Goal: Task Accomplishment & Management: Use online tool/utility

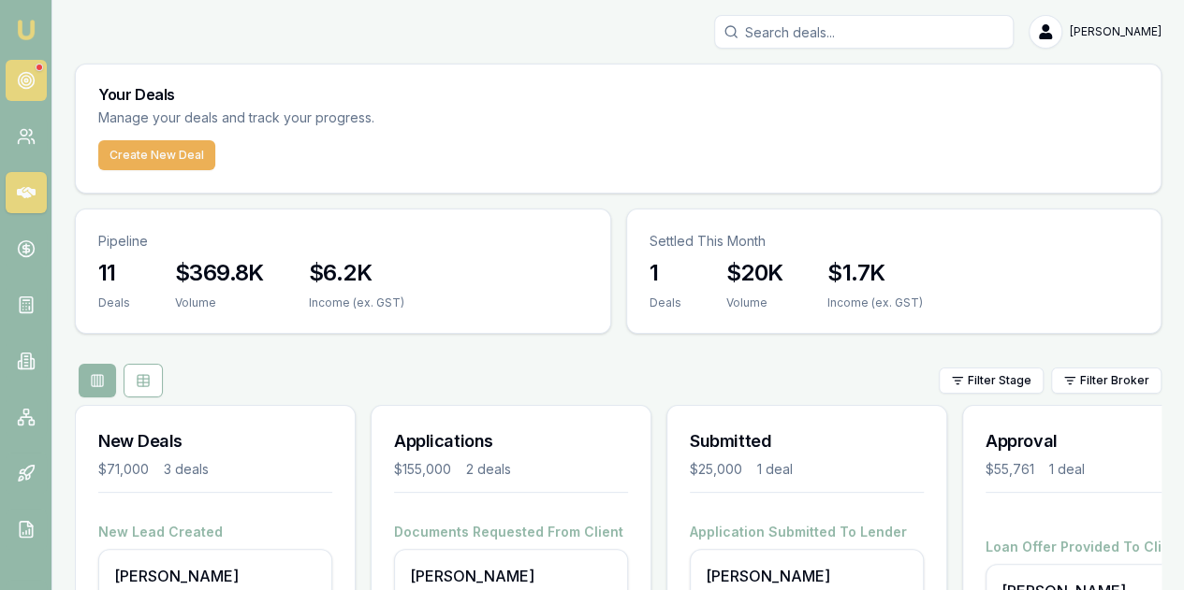
click at [22, 69] on link at bounding box center [26, 80] width 41 height 41
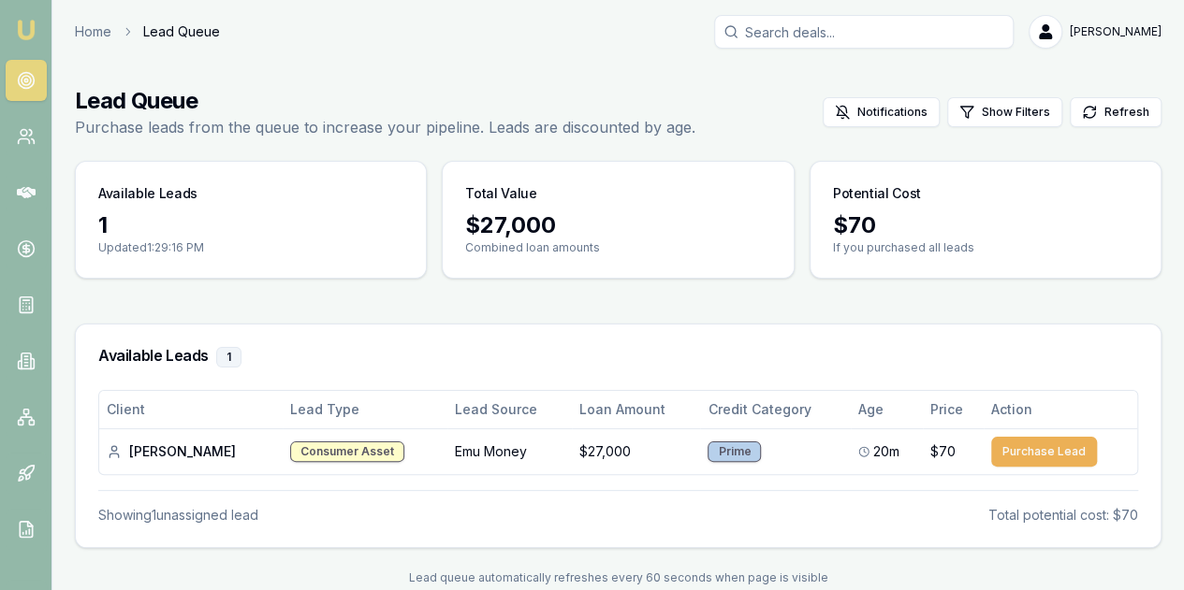
scroll to position [29, 0]
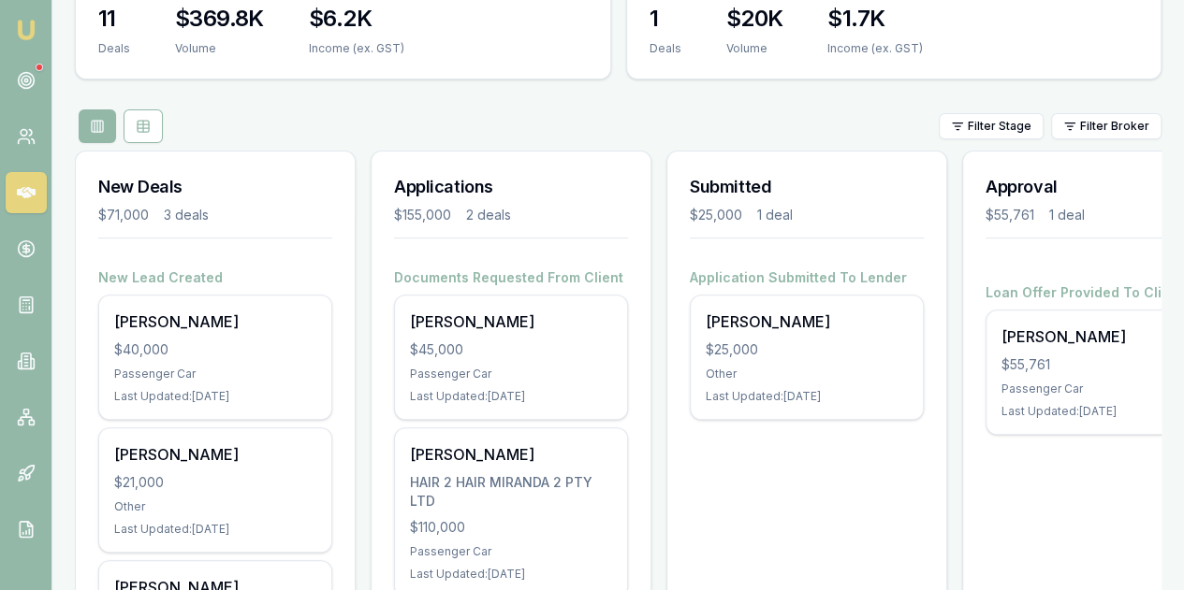
scroll to position [281, 0]
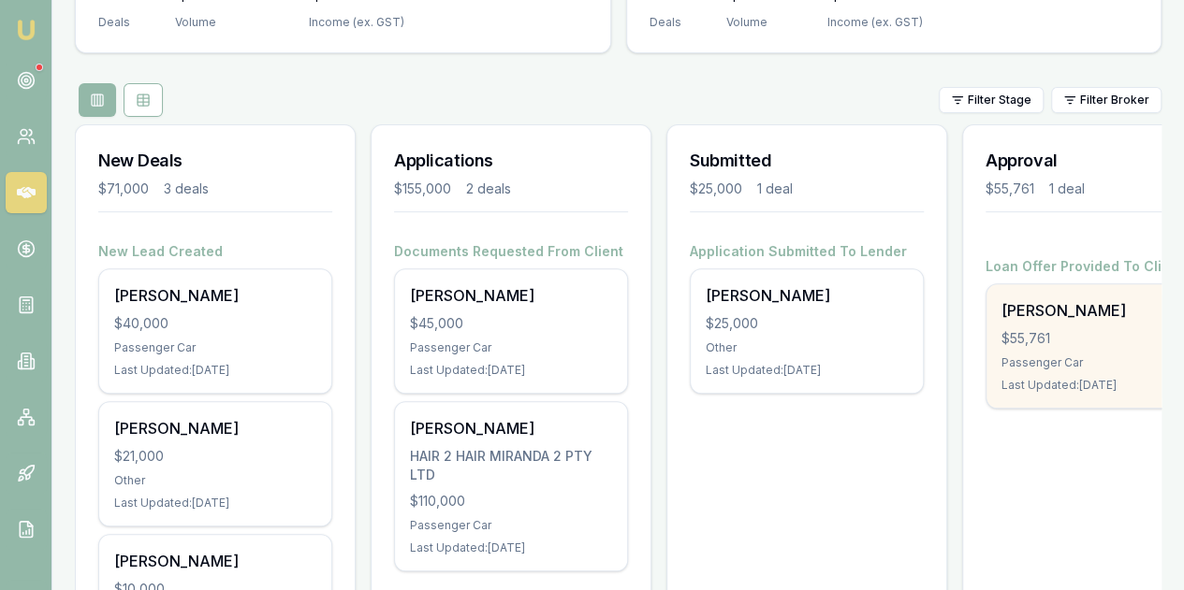
click at [1104, 329] on div "$55,761" at bounding box center [1102, 338] width 202 height 19
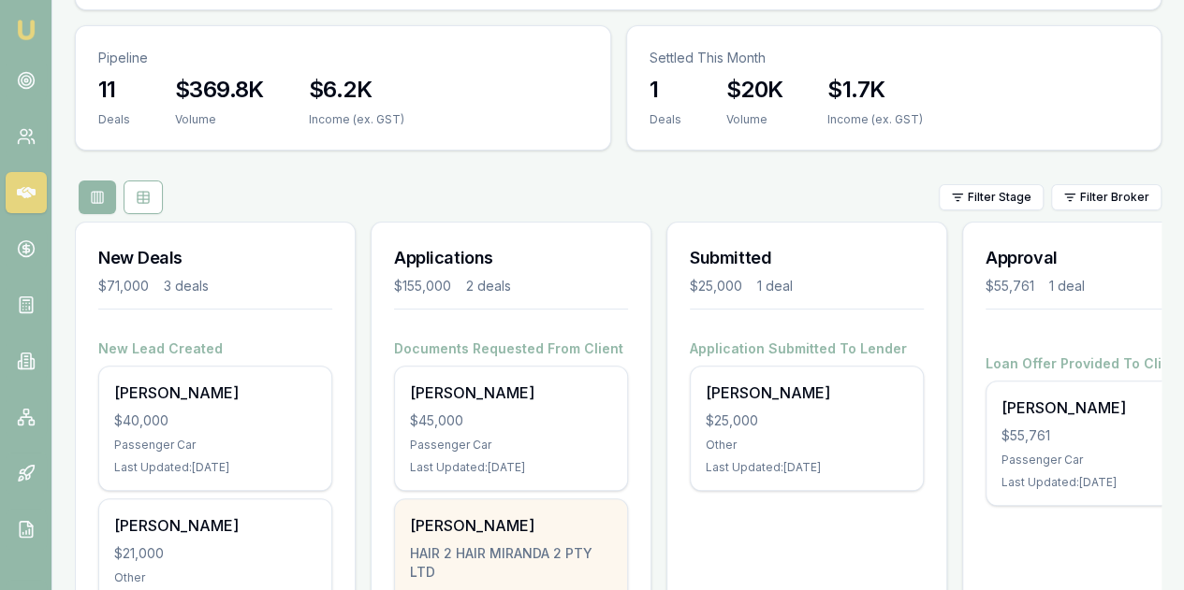
scroll to position [187, 0]
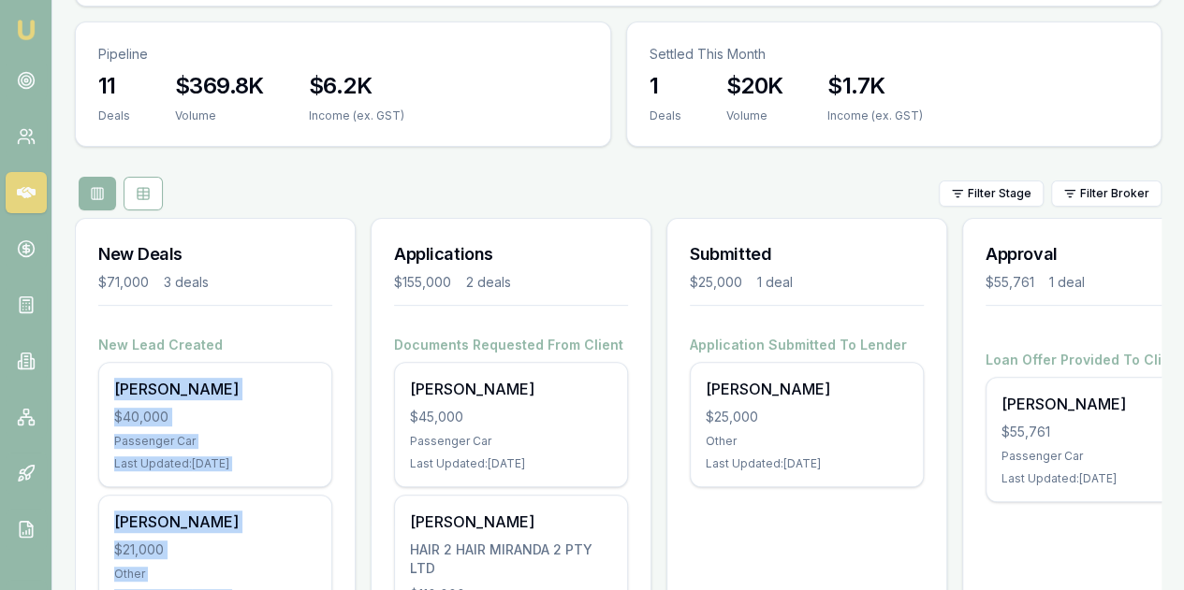
drag, startPoint x: -337, startPoint y: 628, endPoint x: -352, endPoint y: 626, distance: 15.1
click at [0, 403] on html "Emu Broker Evette Abdo Toggle Menu Your Deals Manage your deals and track your …" at bounding box center [592, 108] width 1184 height 590
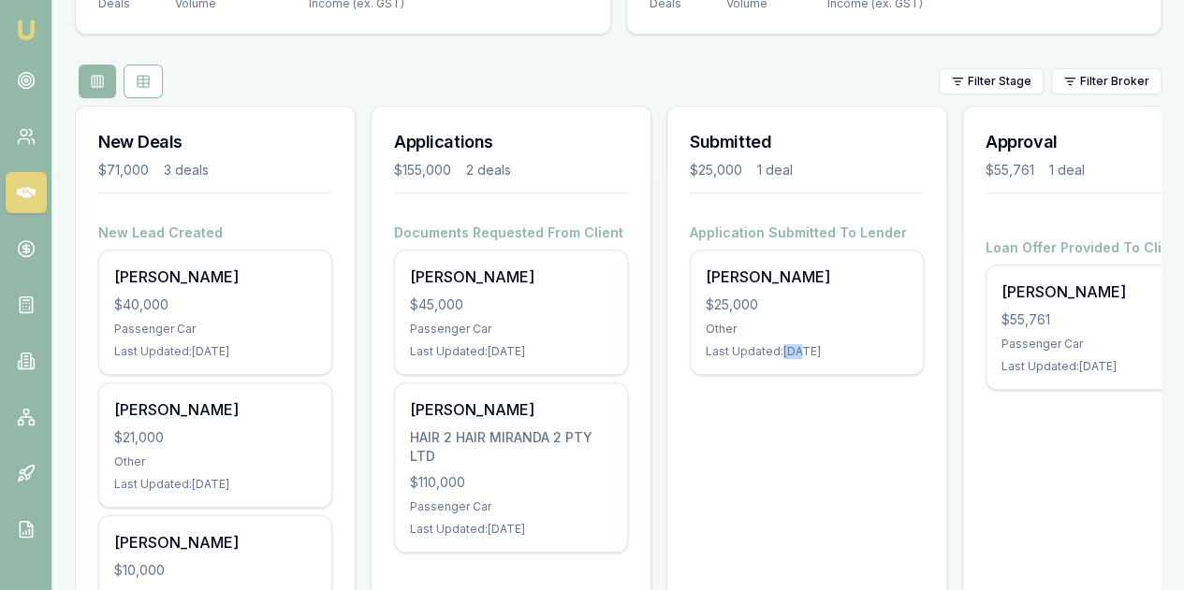
drag, startPoint x: 788, startPoint y: 377, endPoint x: 795, endPoint y: 353, distance: 25.5
click at [780, 377] on div "Submitted $25,000 1 deal Application Submitted To Lender Antonio Duong $25,000 …" at bounding box center [806, 393] width 281 height 574
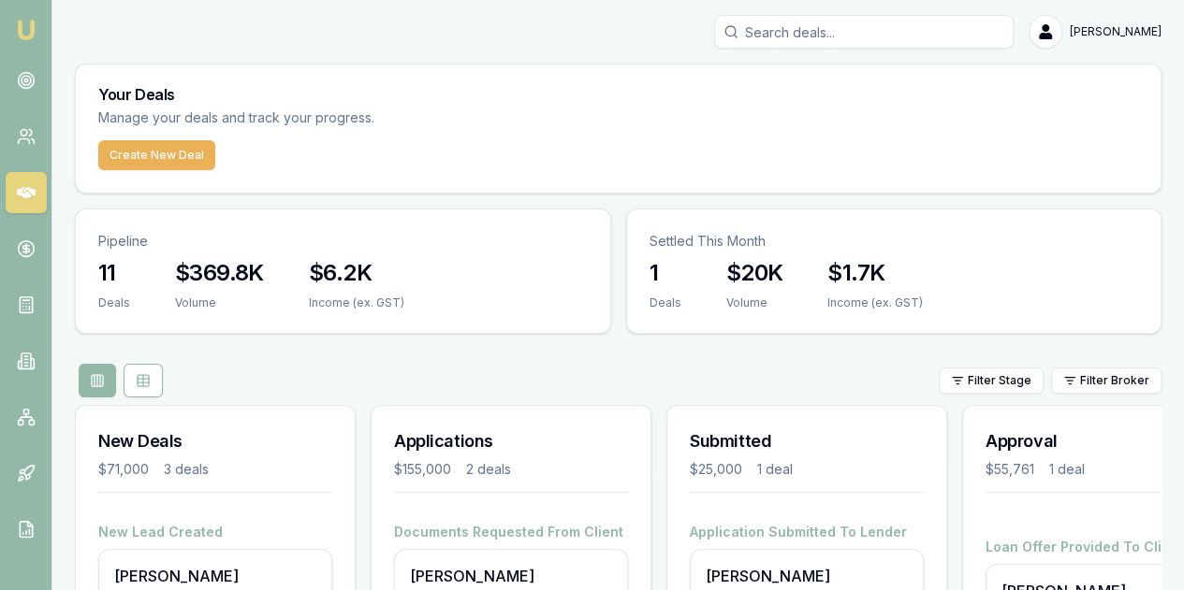
scroll to position [0, 0]
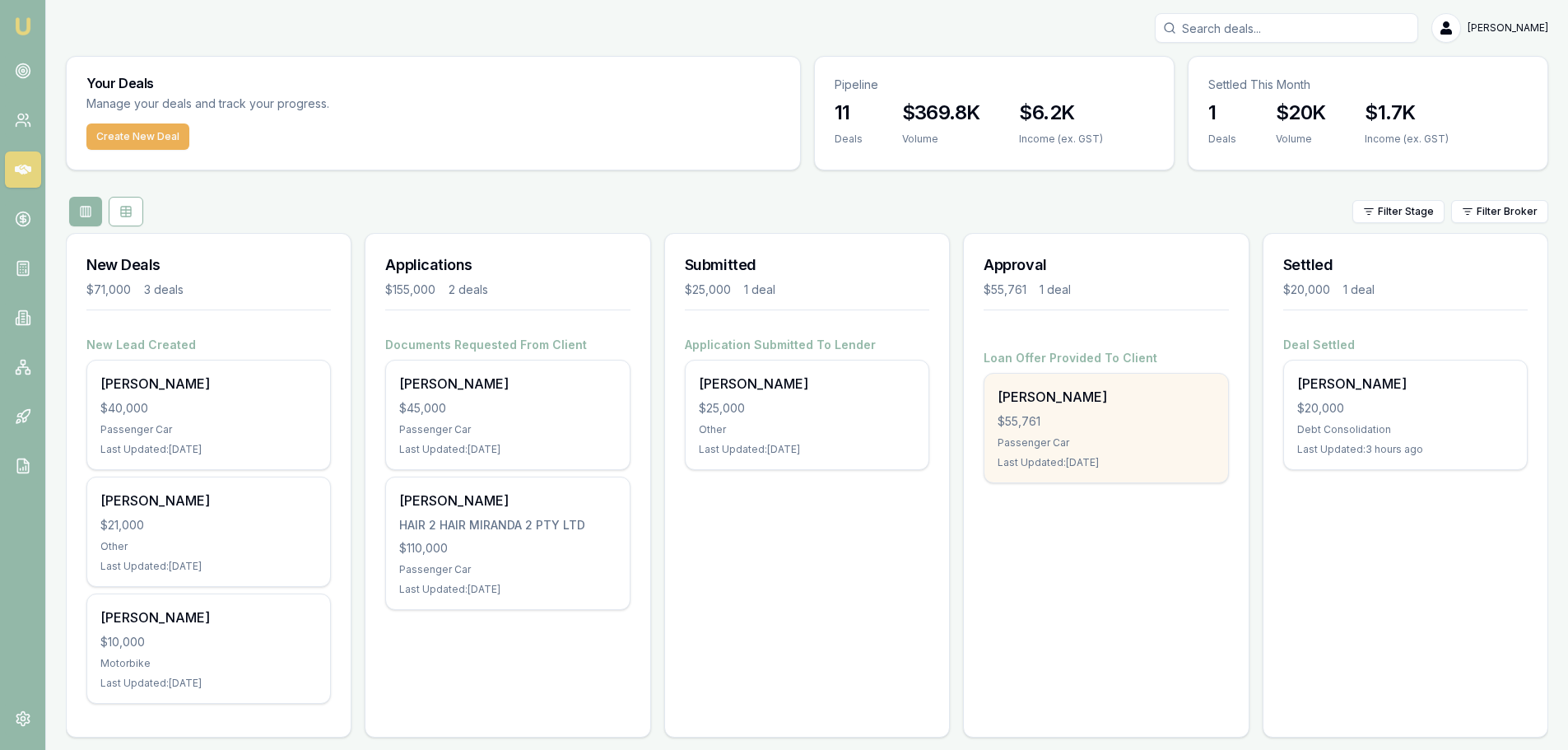
click at [1097, 414] on div "$55,761" at bounding box center [1105, 421] width 216 height 17
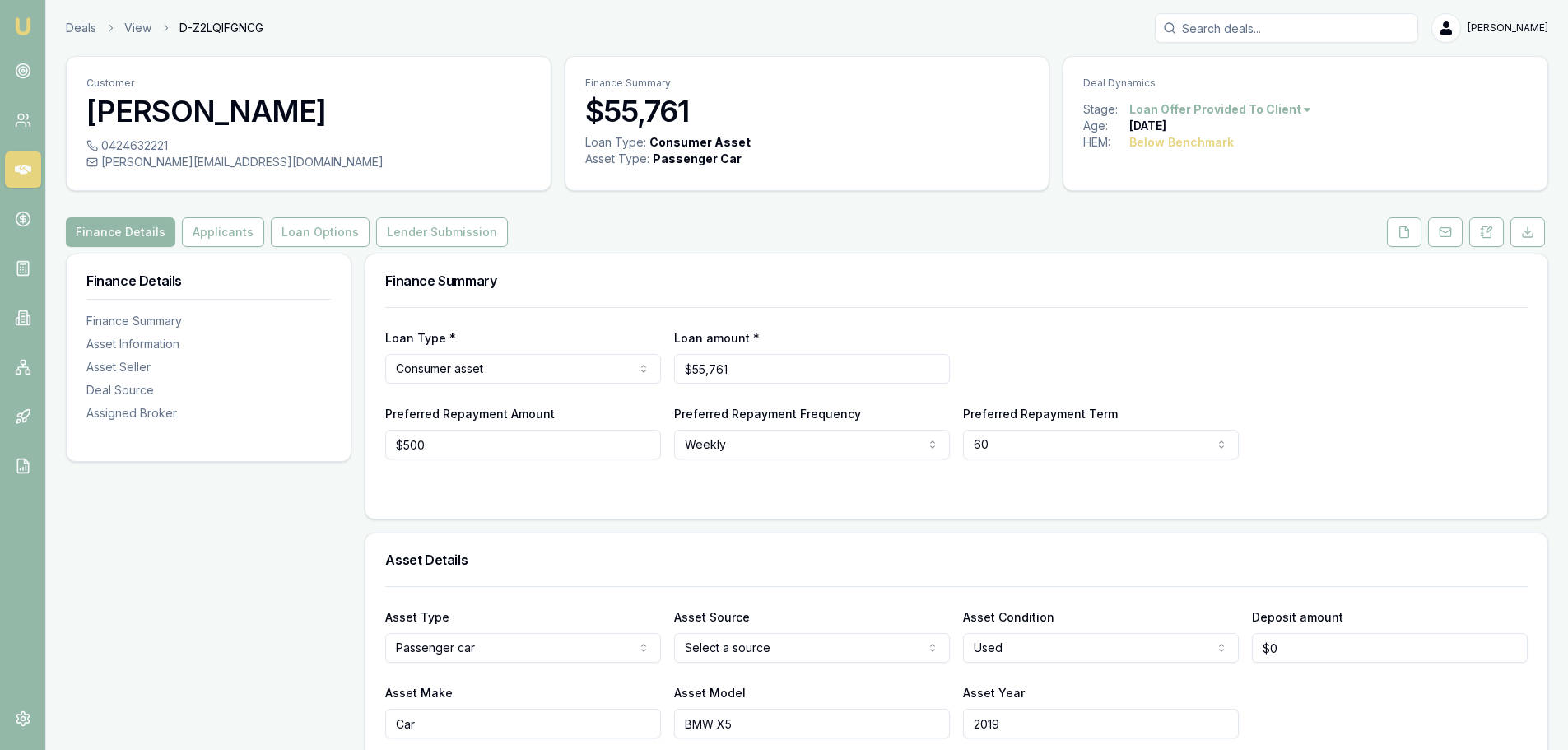
scroll to position [83, 0]
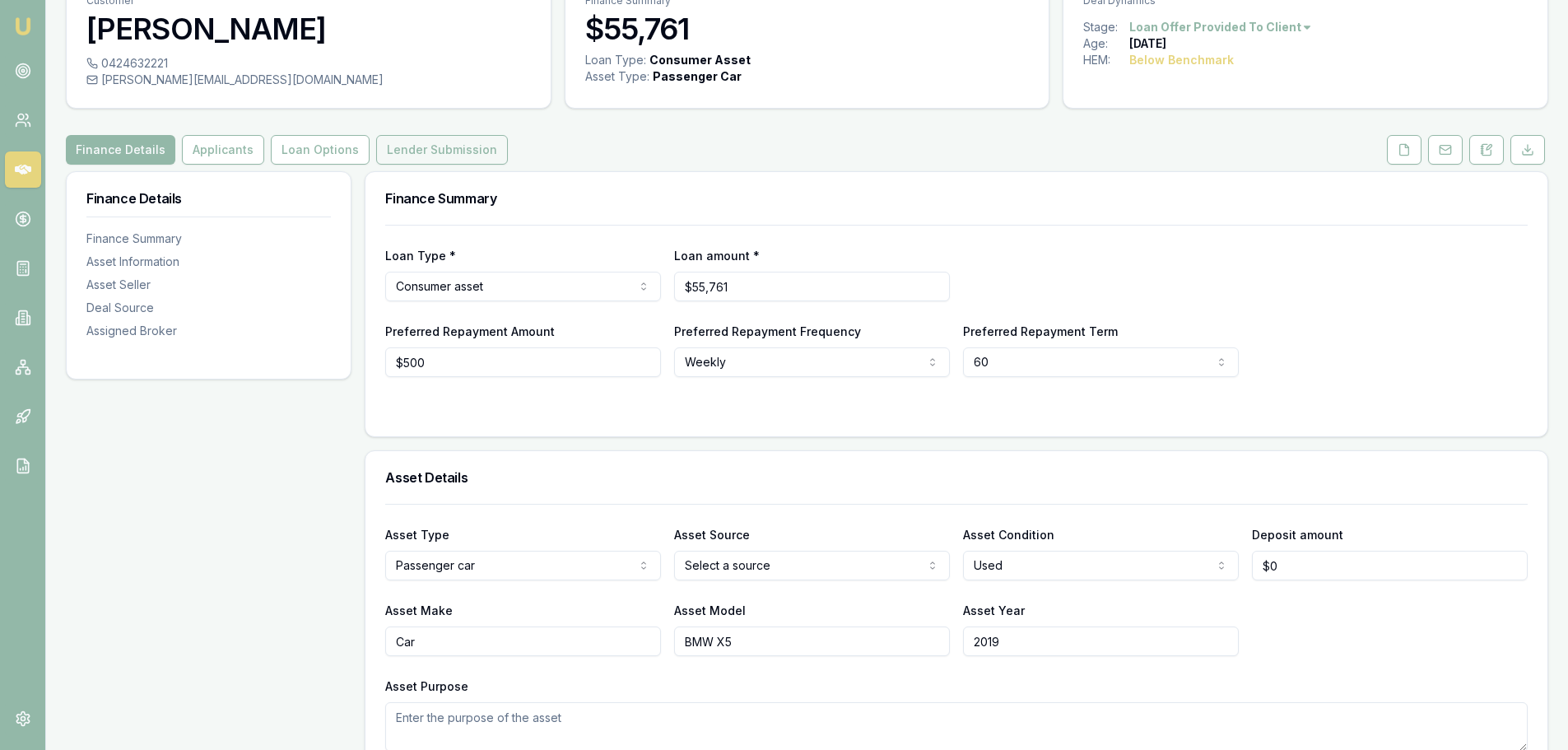
click at [427, 145] on button "Lender Submission" at bounding box center [442, 149] width 132 height 30
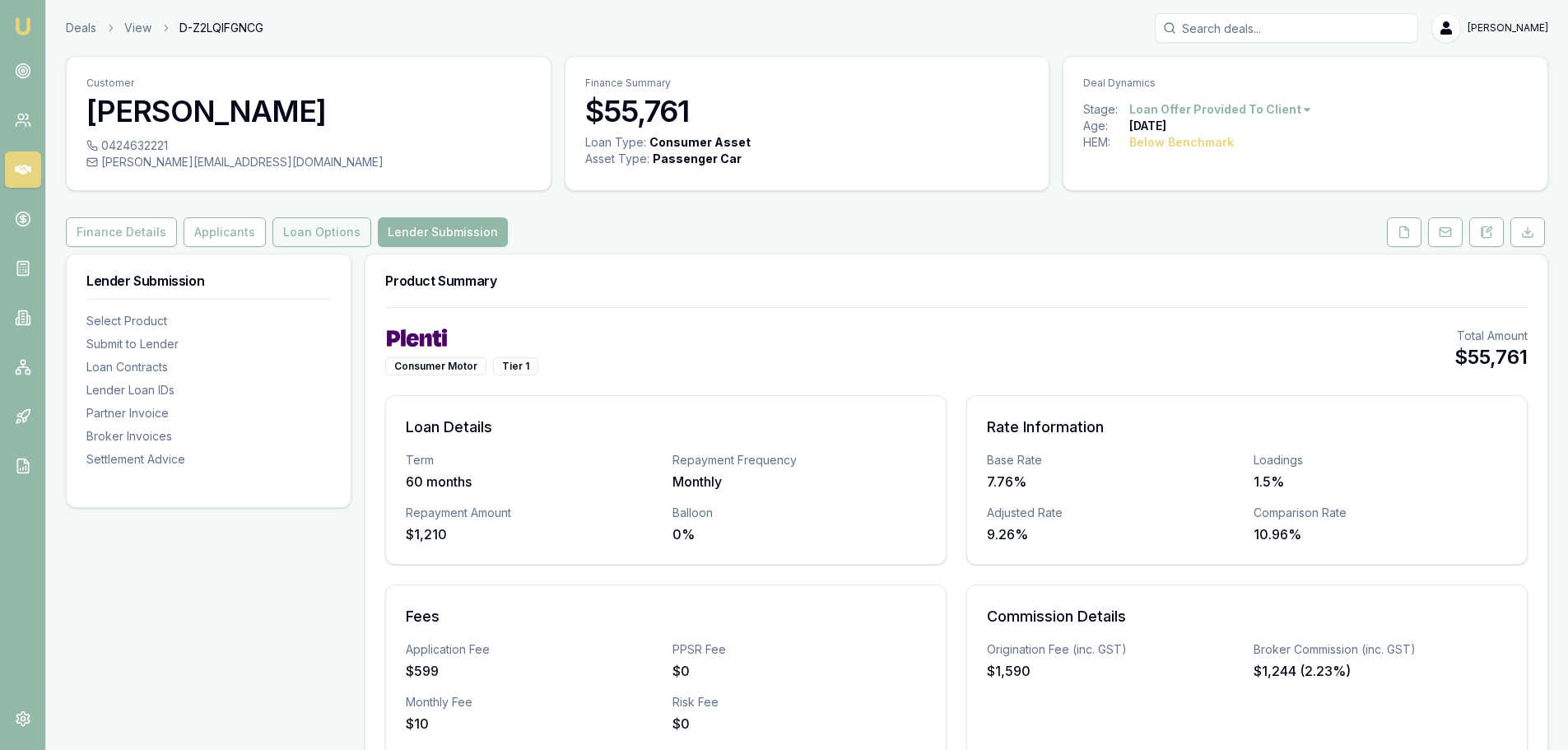
click at [303, 233] on button "Loan Options" at bounding box center [322, 232] width 98 height 30
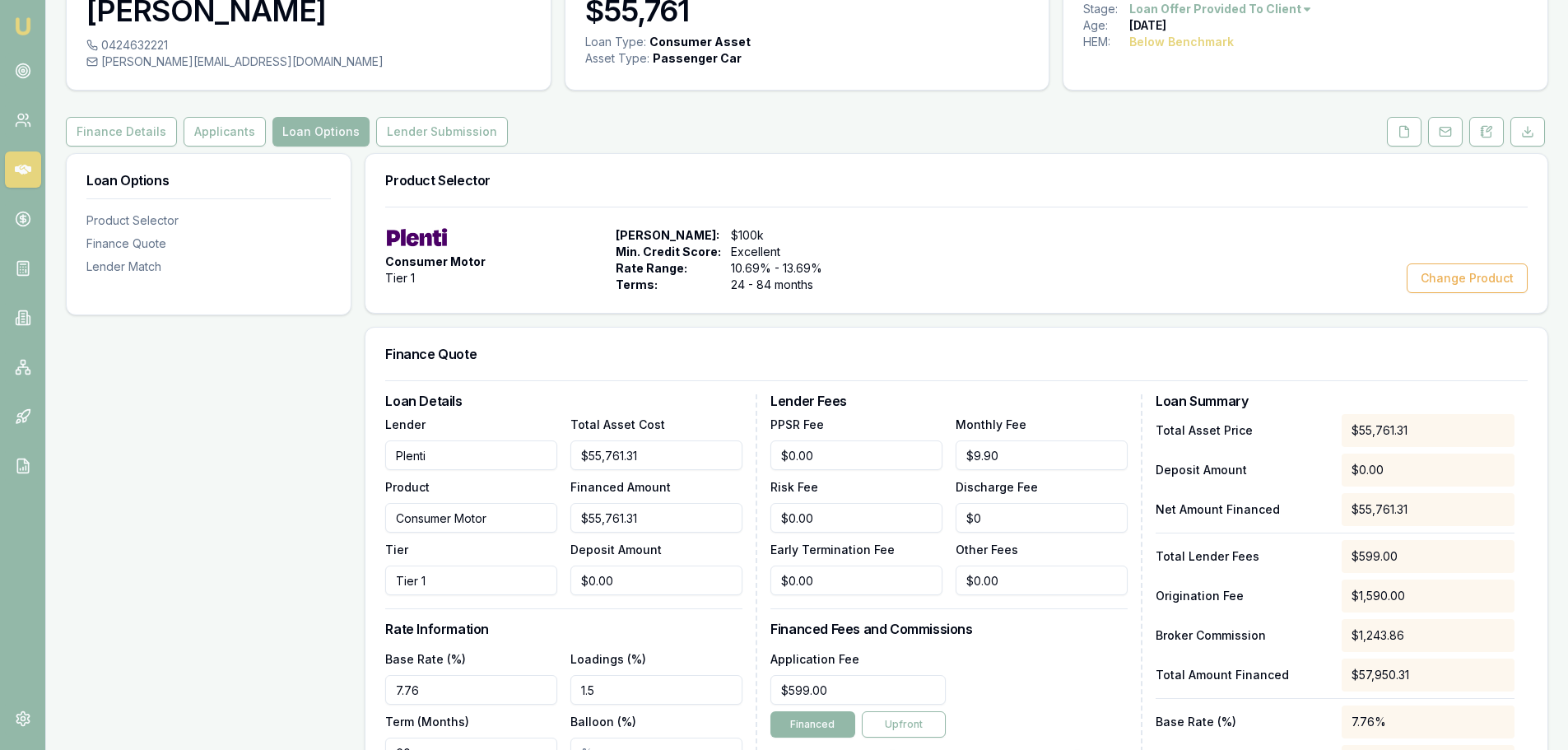
scroll to position [329, 0]
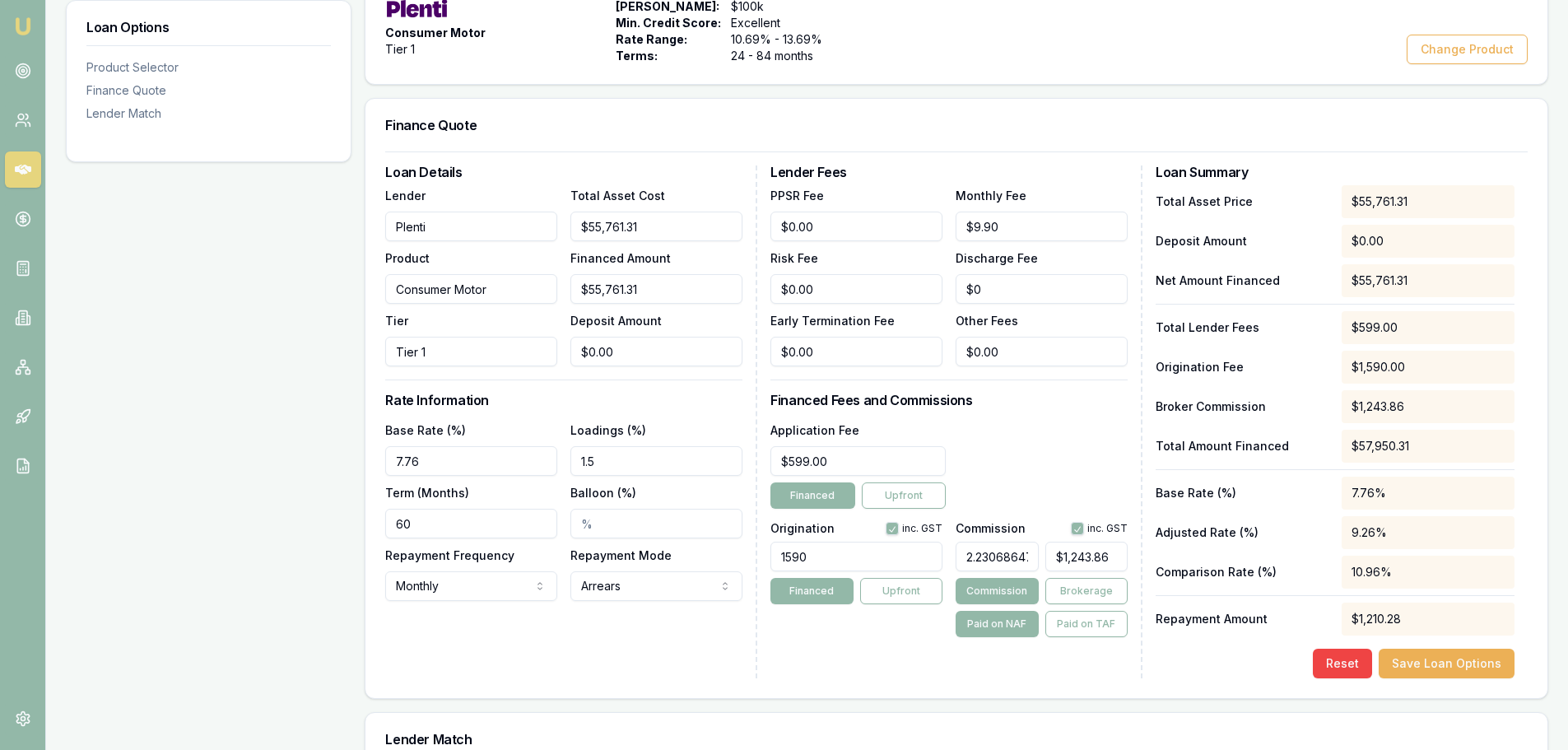
drag, startPoint x: 815, startPoint y: 554, endPoint x: 755, endPoint y: 559, distance: 60.2
click at [755, 559] on div "Loan Details Lender Plenti Product Consumer Motor Tier Tier 1 Total Asset Cost …" at bounding box center [956, 421] width 1142 height 513
type input "1390.00"
click at [639, 651] on div "Loan Details Lender Plenti Product Consumer Motor Tier Tier 1 Total Asset Cost …" at bounding box center [571, 421] width 372 height 513
drag, startPoint x: 839, startPoint y: 462, endPoint x: 719, endPoint y: 462, distance: 120.0
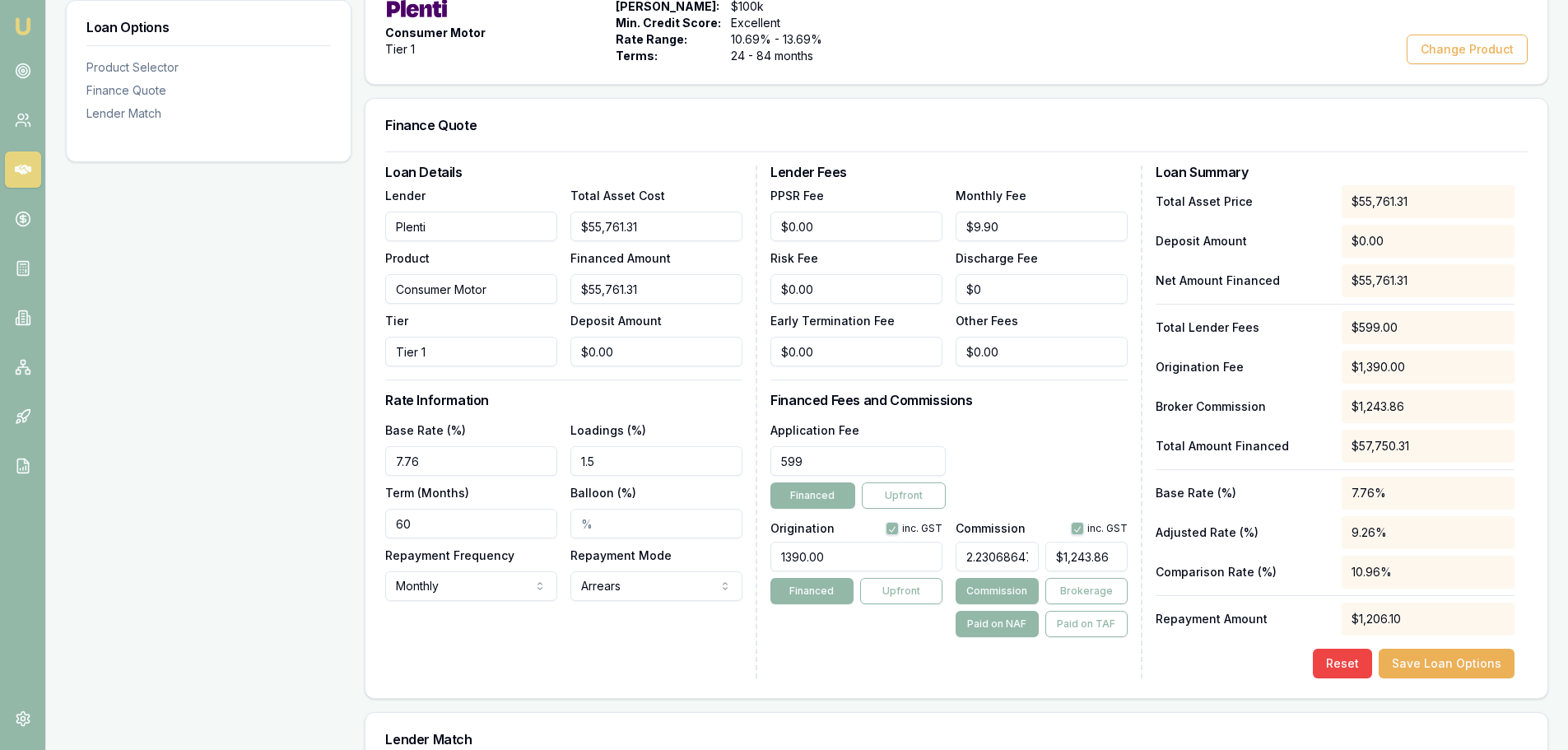
click at [719, 462] on div "Loan Details Lender Plenti Product Consumer Motor Tier Tier 1 Total Asset Cost …" at bounding box center [956, 421] width 1142 height 513
type input "$299.00"
click at [1011, 450] on div "Application Fee $299.00 Financed Upfront" at bounding box center [949, 463] width 357 height 89
click at [865, 731] on div "Lender Match" at bounding box center [956, 739] width 1182 height 53
type input "1243.86"
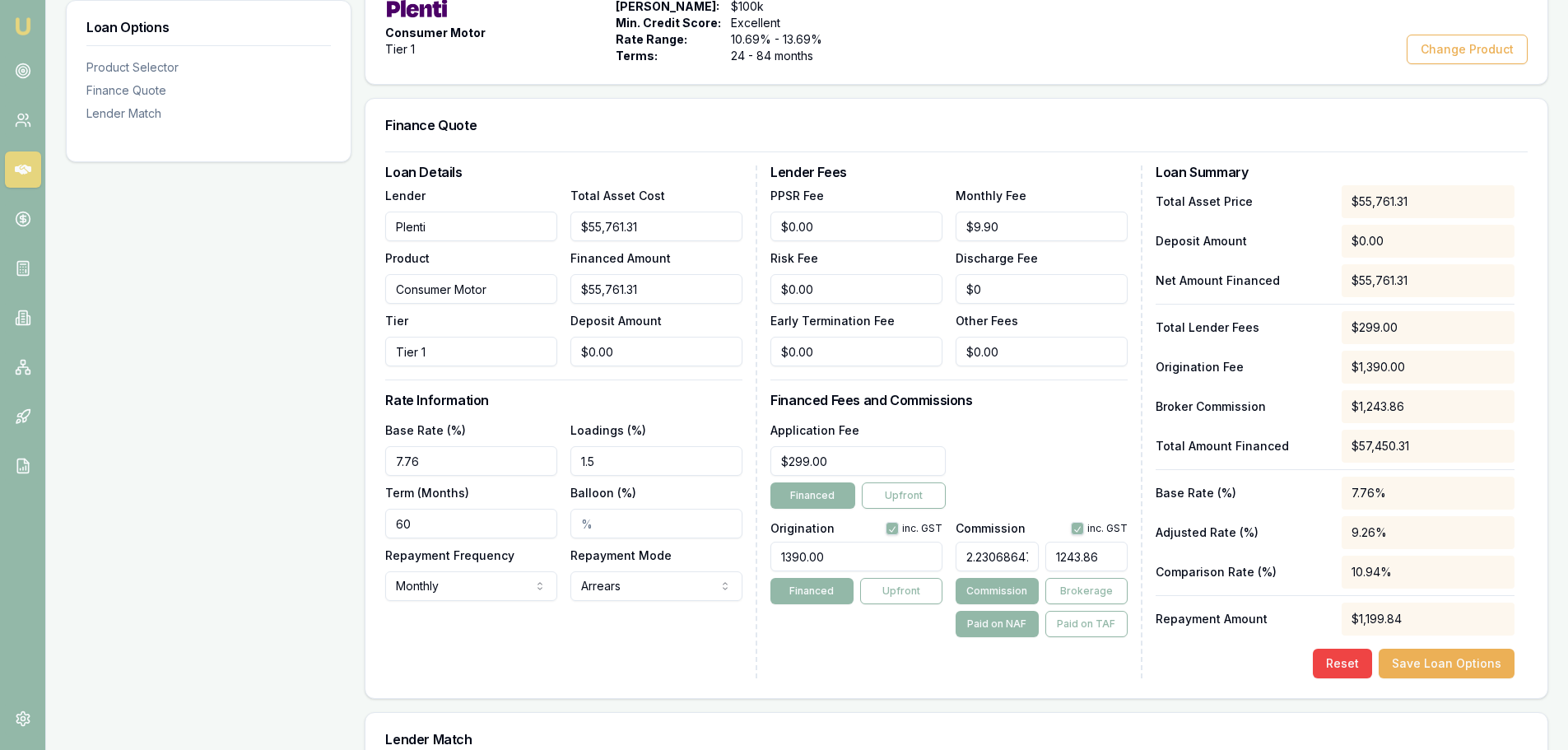
drag, startPoint x: 1054, startPoint y: 554, endPoint x: 1145, endPoint y: 554, distance: 91.0
click at [1145, 554] on div "Loan Details Lender Plenti Product Consumer Motor Tier Tier 1 Total Asset Cost …" at bounding box center [956, 421] width 1142 height 513
click at [1061, 562] on input "text" at bounding box center [1086, 557] width 83 height 30
type input "0.014346865236846123"
type input "8"
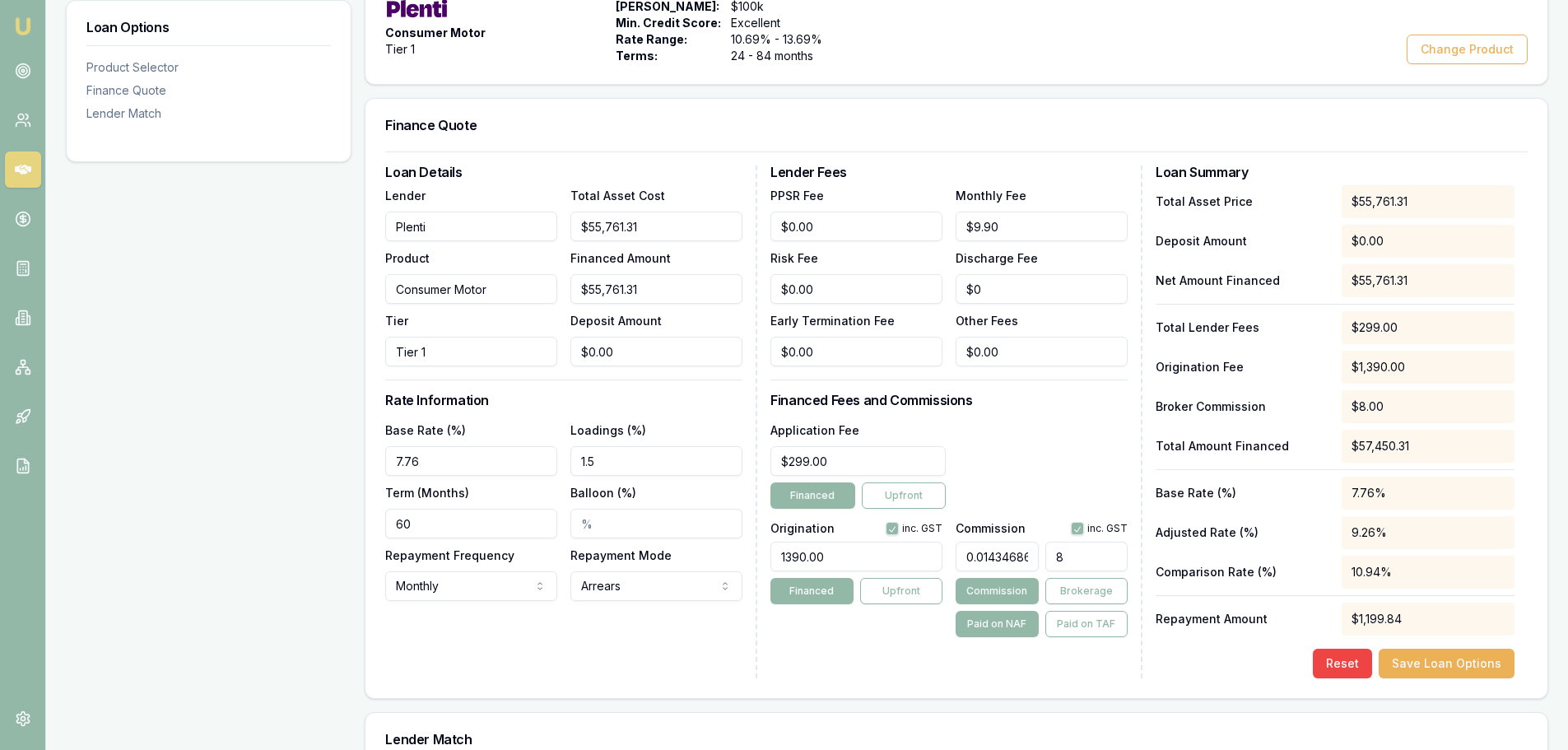
type input "0.15602215945070158"
type input "87"
type input "1.5709817434346505"
type input "876."
type input "1.5711610792501112"
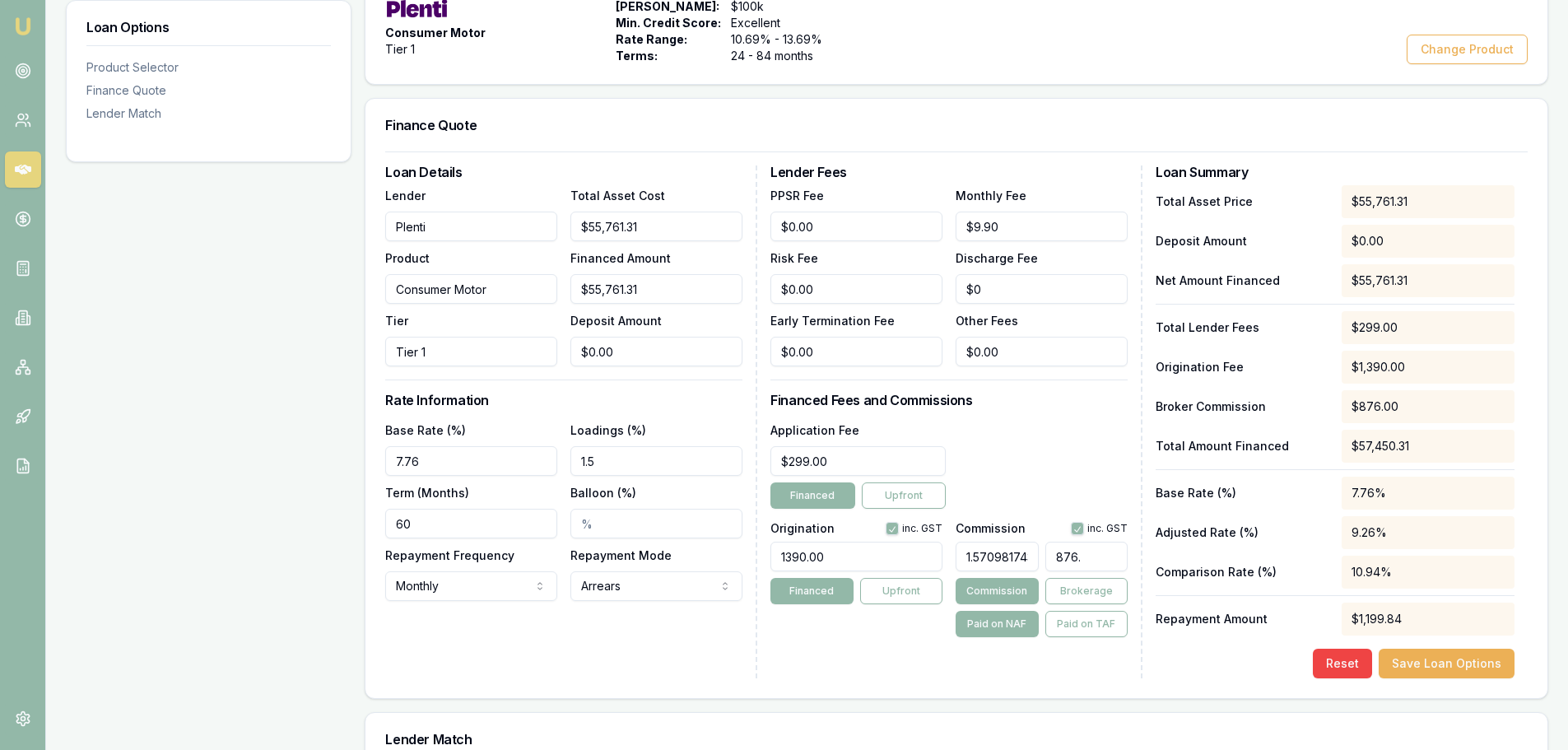
type input "876.1"
type input "1.571179012831657"
type input "$876.11"
click at [1088, 474] on div "Application Fee $299.00 Financed Upfront" at bounding box center [949, 463] width 357 height 89
drag, startPoint x: 412, startPoint y: 521, endPoint x: 368, endPoint y: 519, distance: 44.0
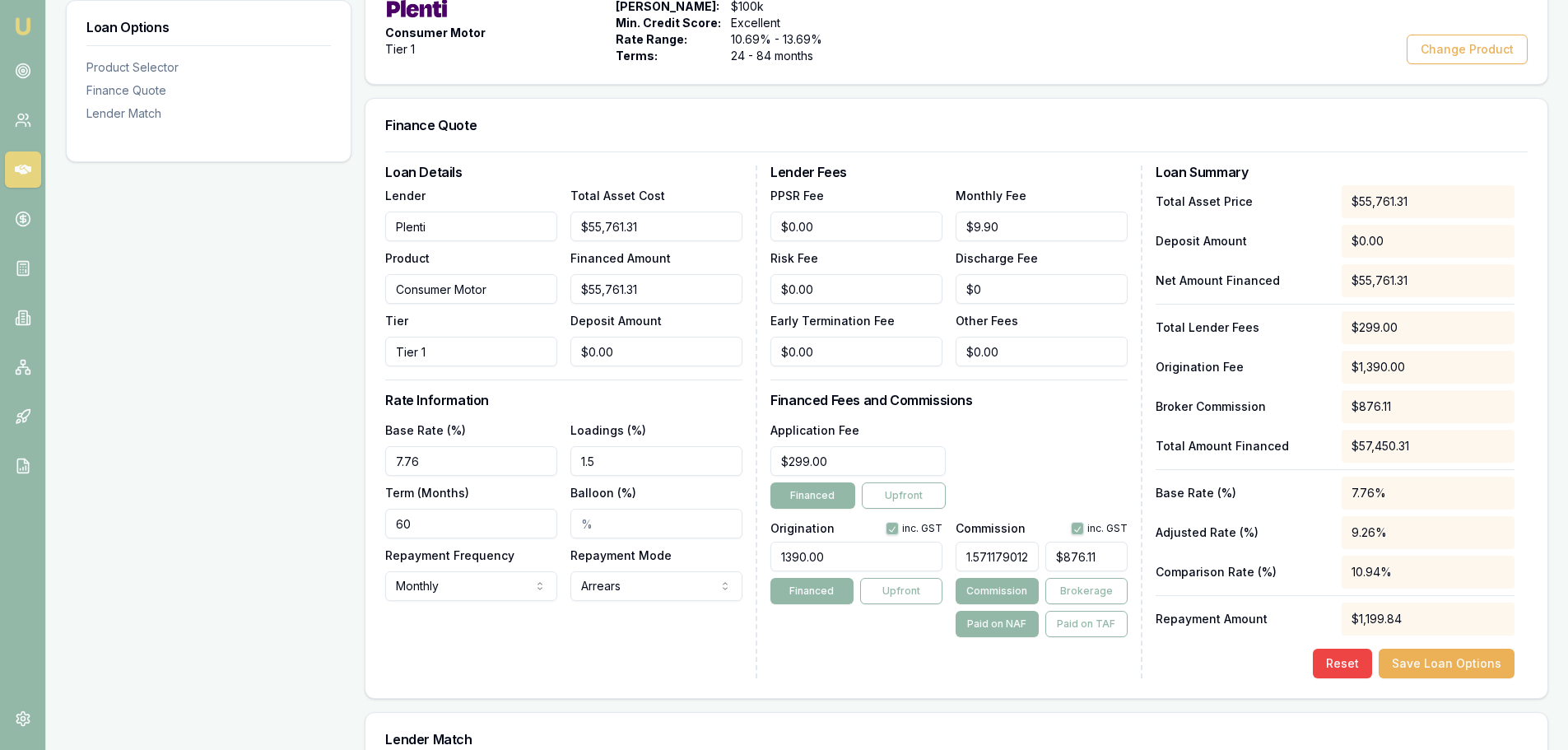
click at [368, 519] on div "Loan Details Lender Plenti Product Consumer Motor Tier Tier 1 Total Asset Cost …" at bounding box center [956, 424] width 1182 height 546
click at [150, 557] on div "Loan Options Product Selector Finance Quote Lender Match" at bounding box center [208, 378] width 286 height 907
click at [543, 675] on div "Loan Details Lender Plenti Product Consumer Motor Tier Tier 1 Total Asset Cost …" at bounding box center [571, 421] width 372 height 513
click at [228, 545] on div "Loan Options Product Selector Finance Quote Lender Match" at bounding box center [208, 378] width 286 height 907
click at [405, 519] on input "072" at bounding box center [471, 523] width 172 height 30
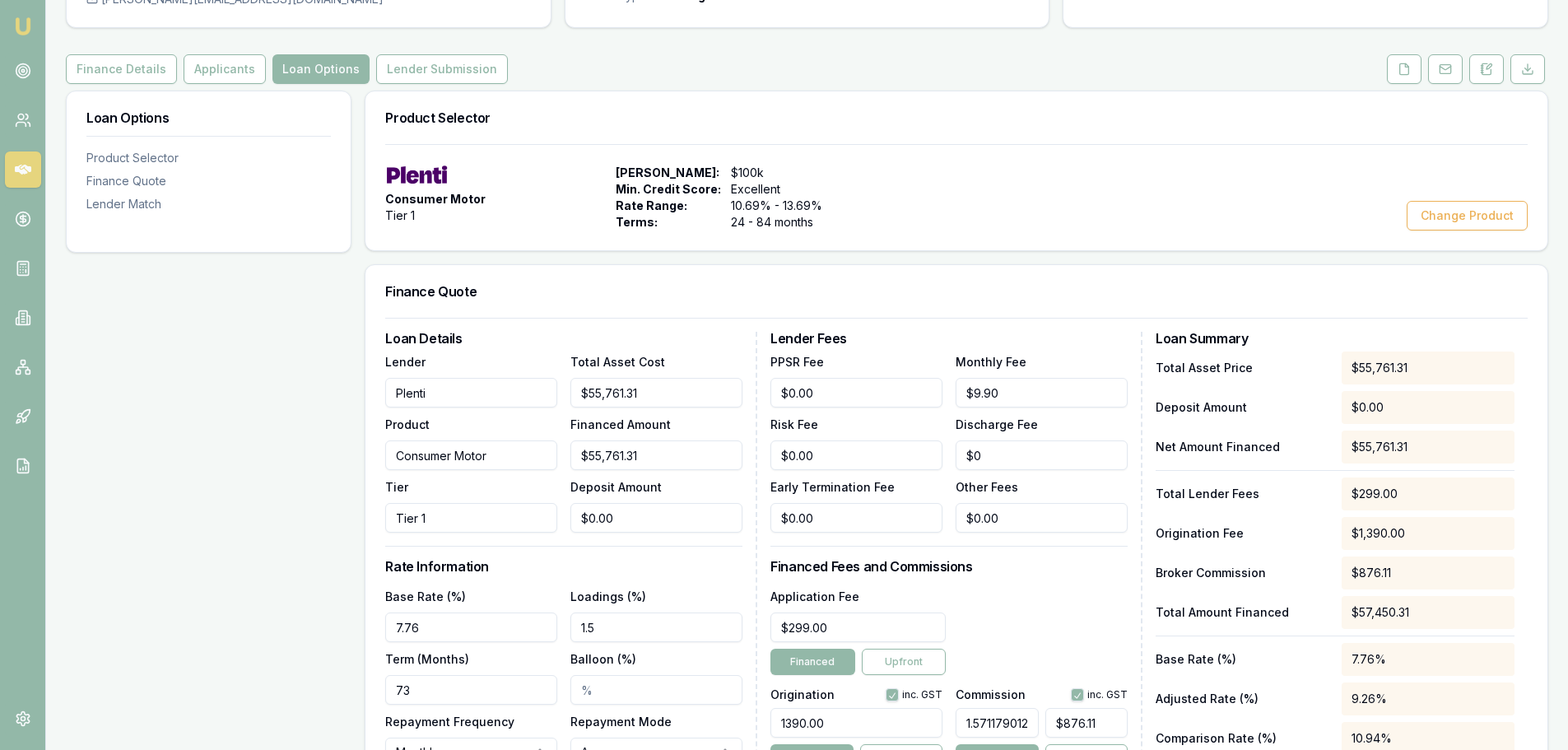
scroll to position [4, 0]
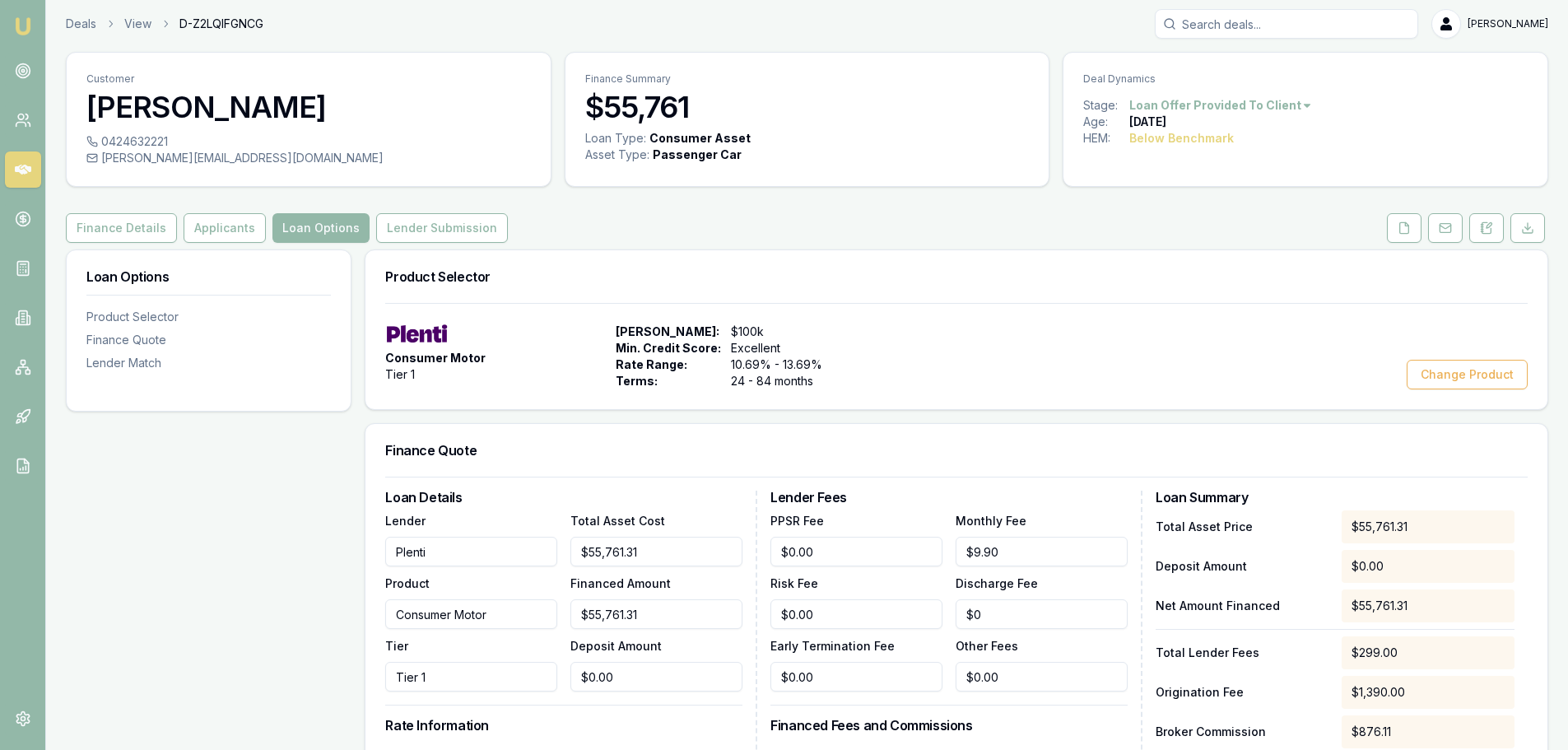
click at [296, 517] on div "Loan Options Product Selector Finance Quote Lender Match" at bounding box center [208, 703] width 286 height 907
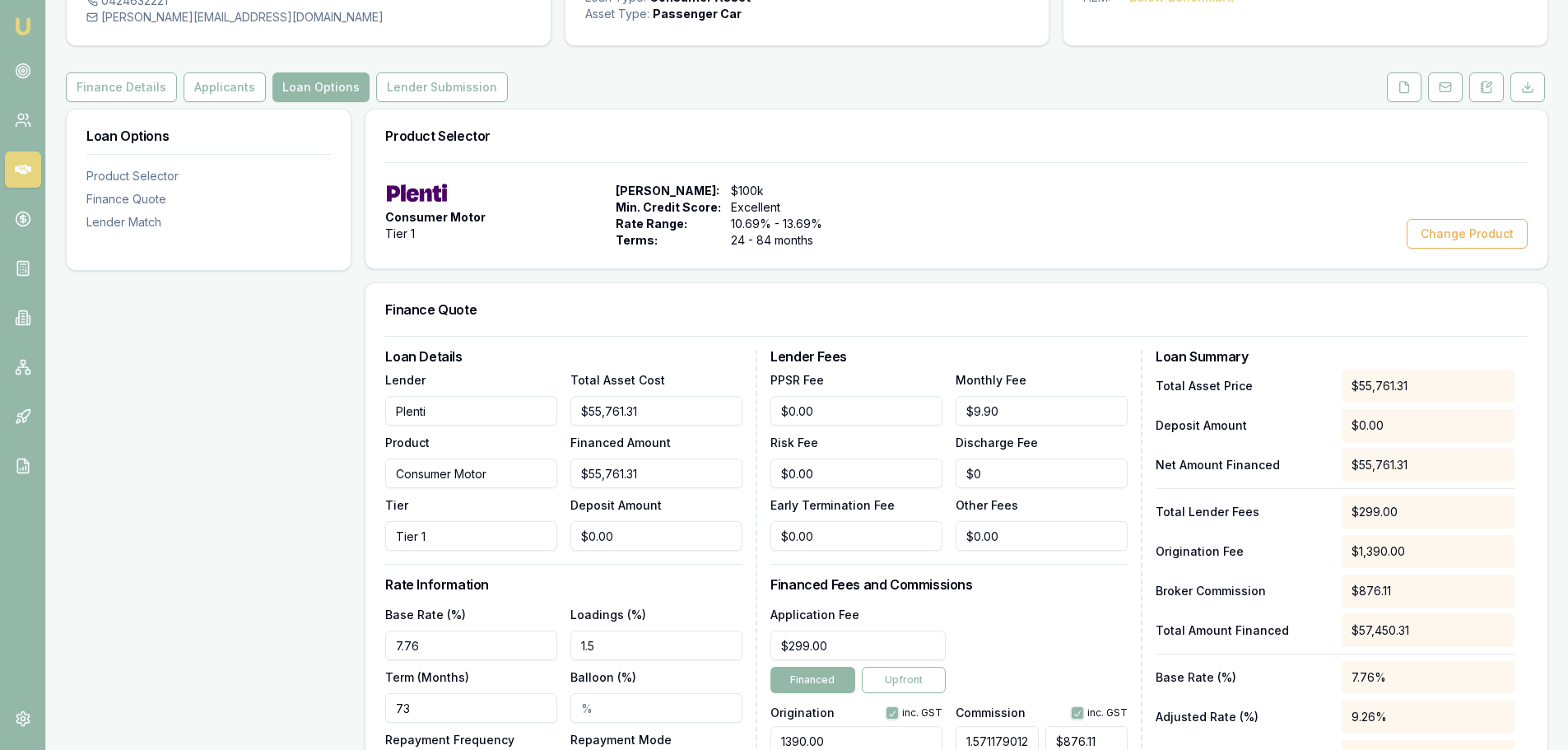
scroll to position [425, 0]
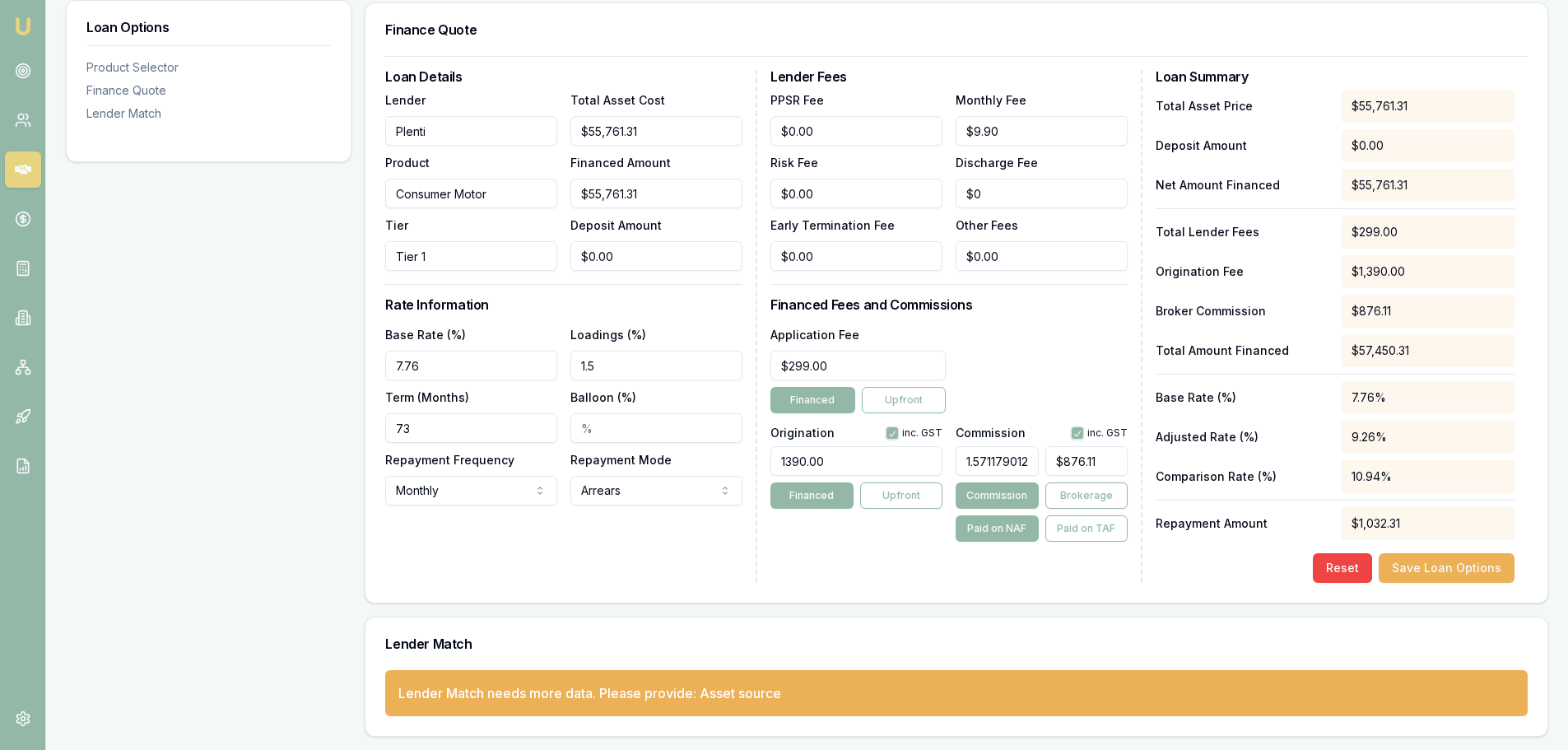
click at [248, 384] on div "Loan Options Product Selector Finance Quote Lender Match" at bounding box center [208, 282] width 286 height 907
click at [413, 426] on input "73" at bounding box center [471, 428] width 172 height 30
type input "72"
click at [222, 469] on div "Loan Options Product Selector Finance Quote Lender Match" at bounding box center [208, 282] width 286 height 907
drag, startPoint x: 1446, startPoint y: 550, endPoint x: 1447, endPoint y: 564, distance: 14.0
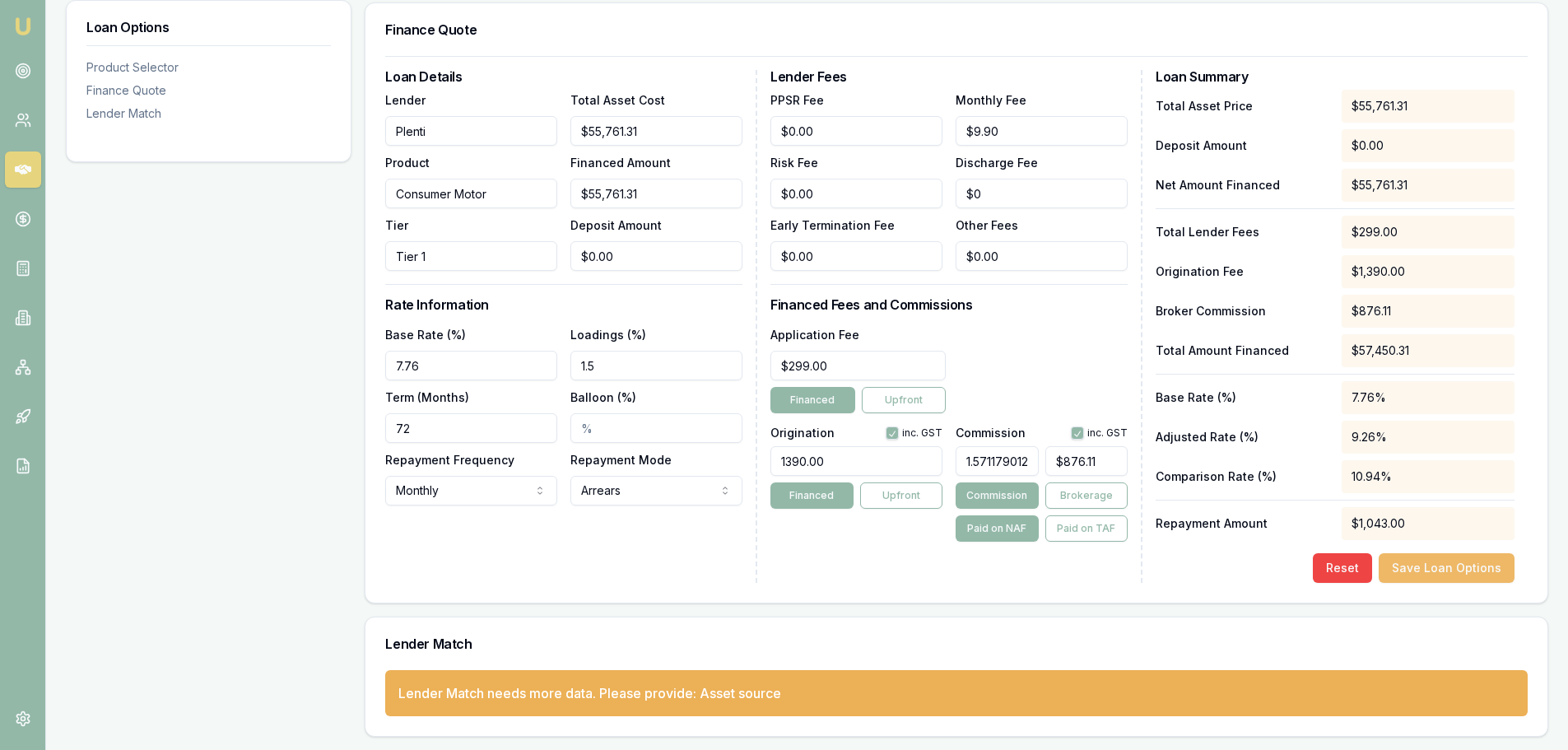
click at [1447, 554] on div "Total Asset Price $55,761.31 Deposit Amount $0.00 Net Amount Financed $55,761.3…" at bounding box center [1335, 336] width 359 height 493
click at [1446, 567] on button "Save Loan Options" at bounding box center [1446, 568] width 135 height 30
drag, startPoint x: 430, startPoint y: 360, endPoint x: 356, endPoint y: 360, distance: 74.0
click at [356, 360] on div "Loan Options Product Selector Finance Quote Lender Match Product Selector Consu…" at bounding box center [806, 282] width 1482 height 907
type input "8.00%"
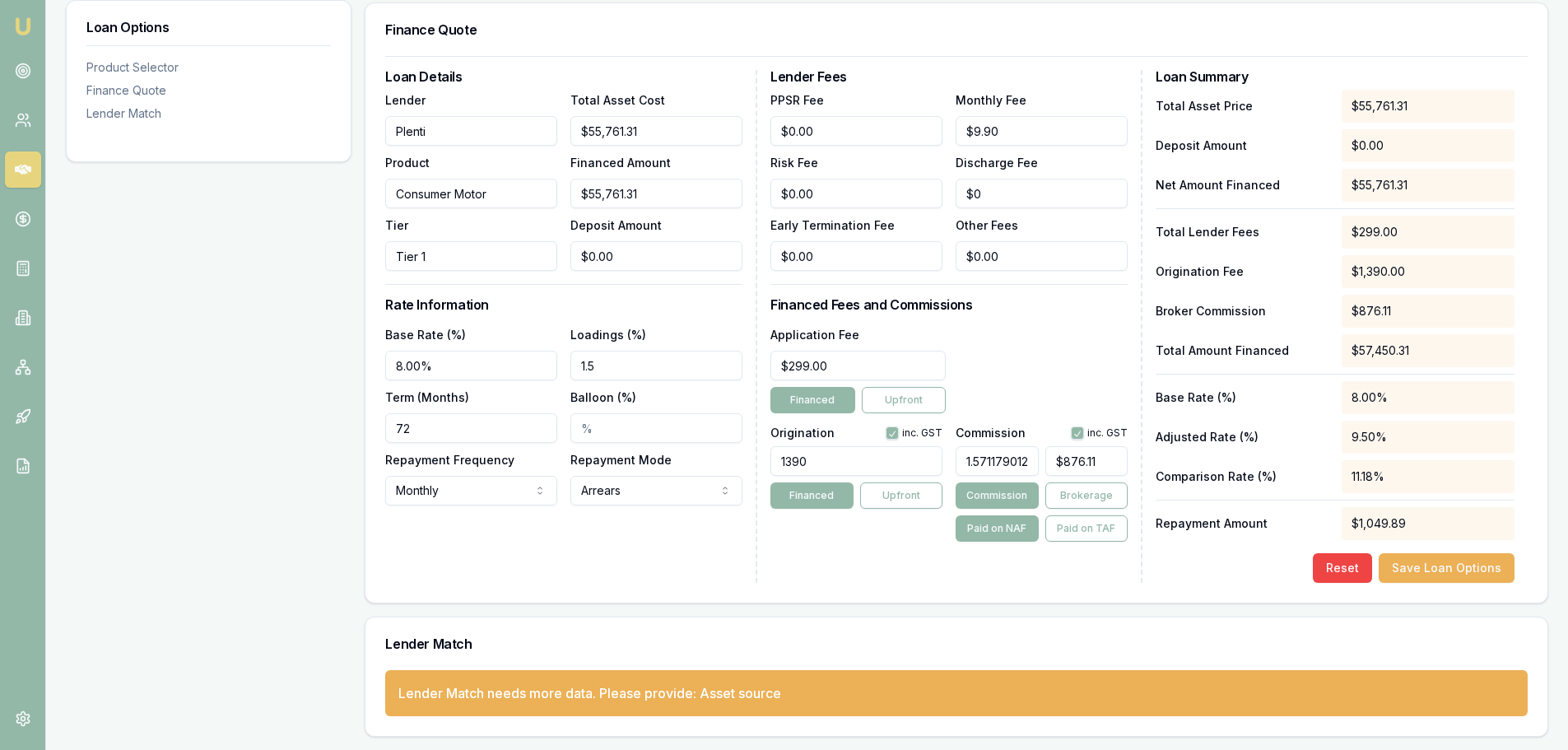
click at [299, 372] on div "Loan Options Product Selector Finance Quote Lender Match" at bounding box center [208, 282] width 286 height 907
click at [1477, 566] on button "Save Loan Options" at bounding box center [1446, 568] width 135 height 30
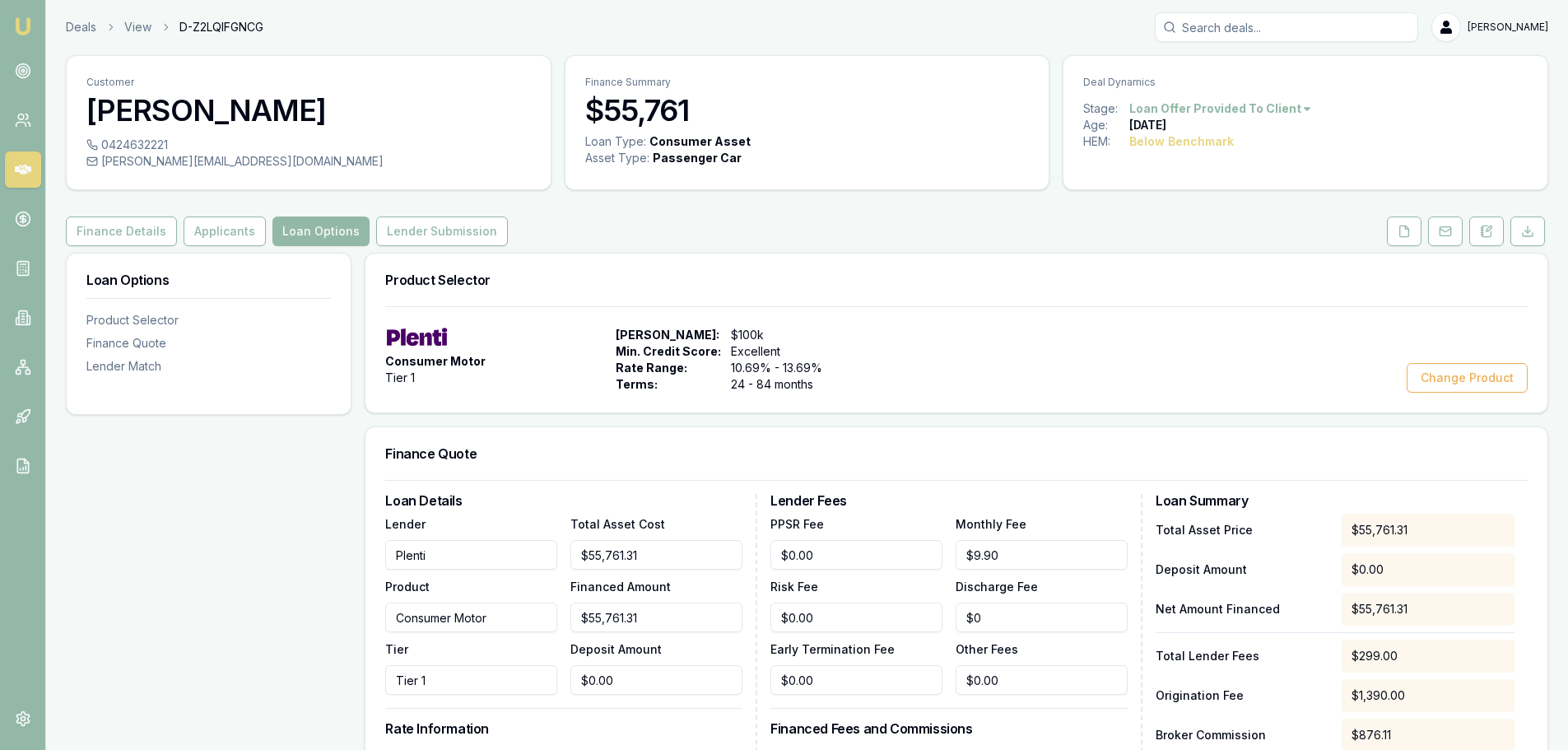
scroll to position [0, 0]
click at [71, 28] on link "Deals" at bounding box center [81, 27] width 31 height 17
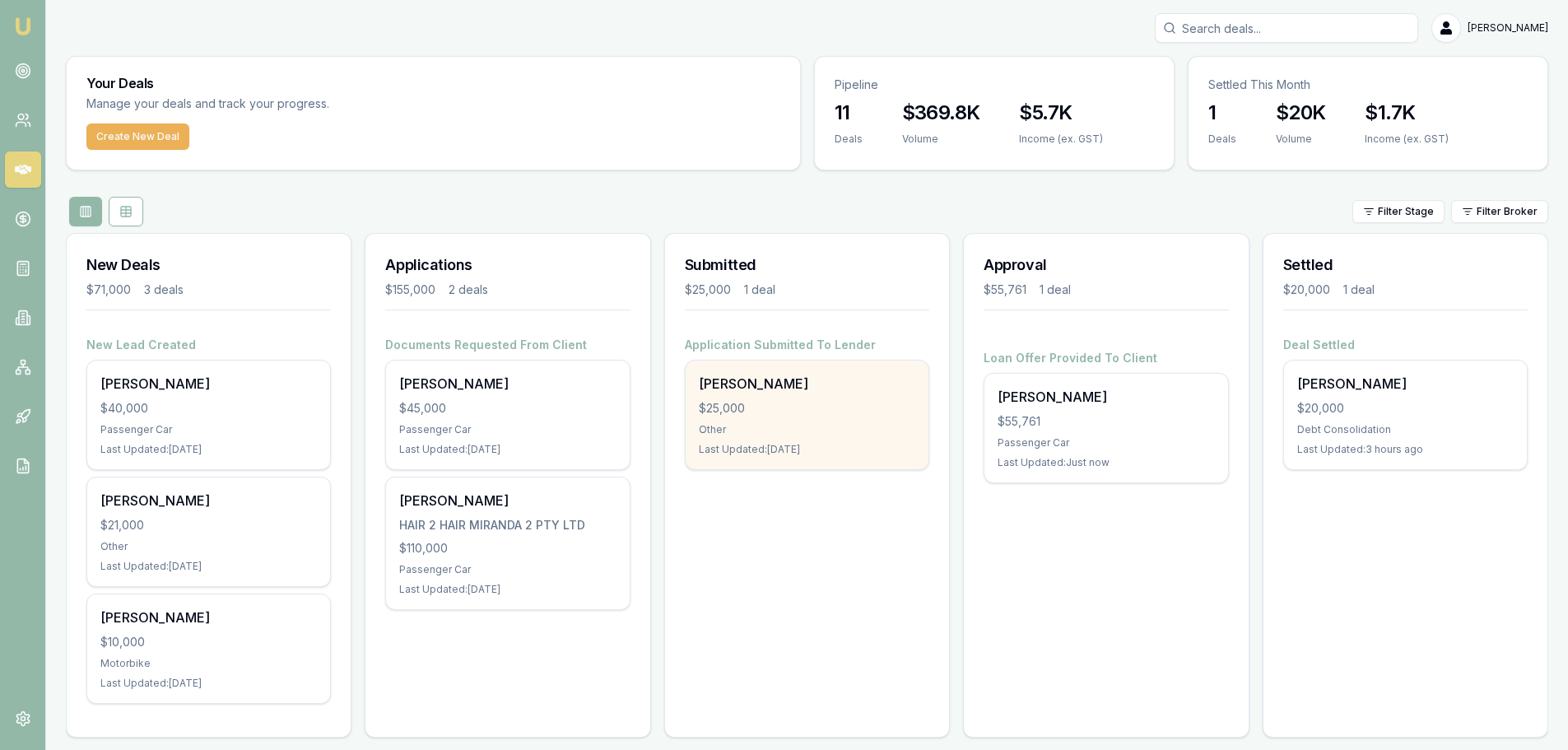
click at [762, 421] on div "Antonio Duong $25,000 Other Last Updated: 3 days ago" at bounding box center [807, 415] width 243 height 109
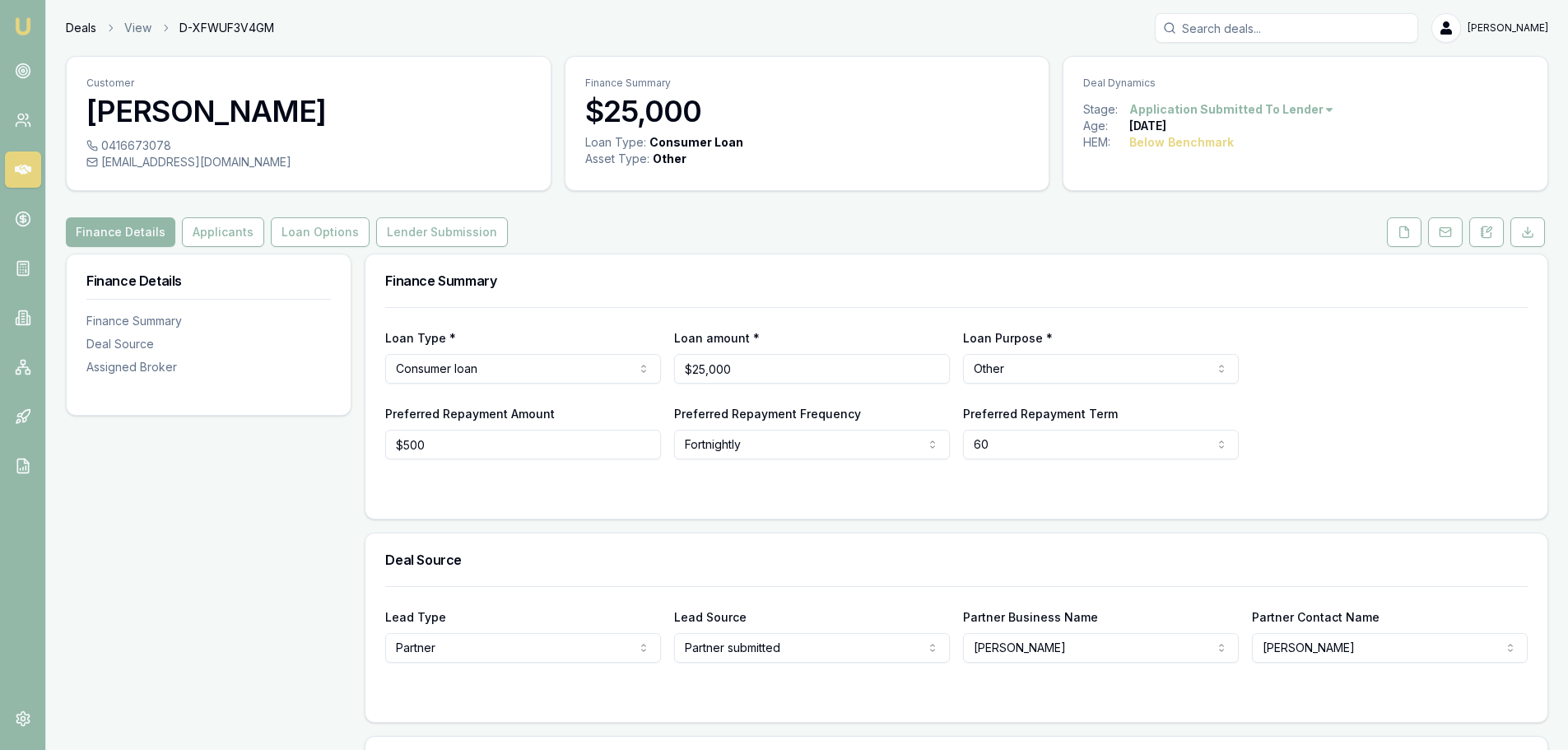
click at [84, 27] on link "Deals" at bounding box center [81, 27] width 31 height 17
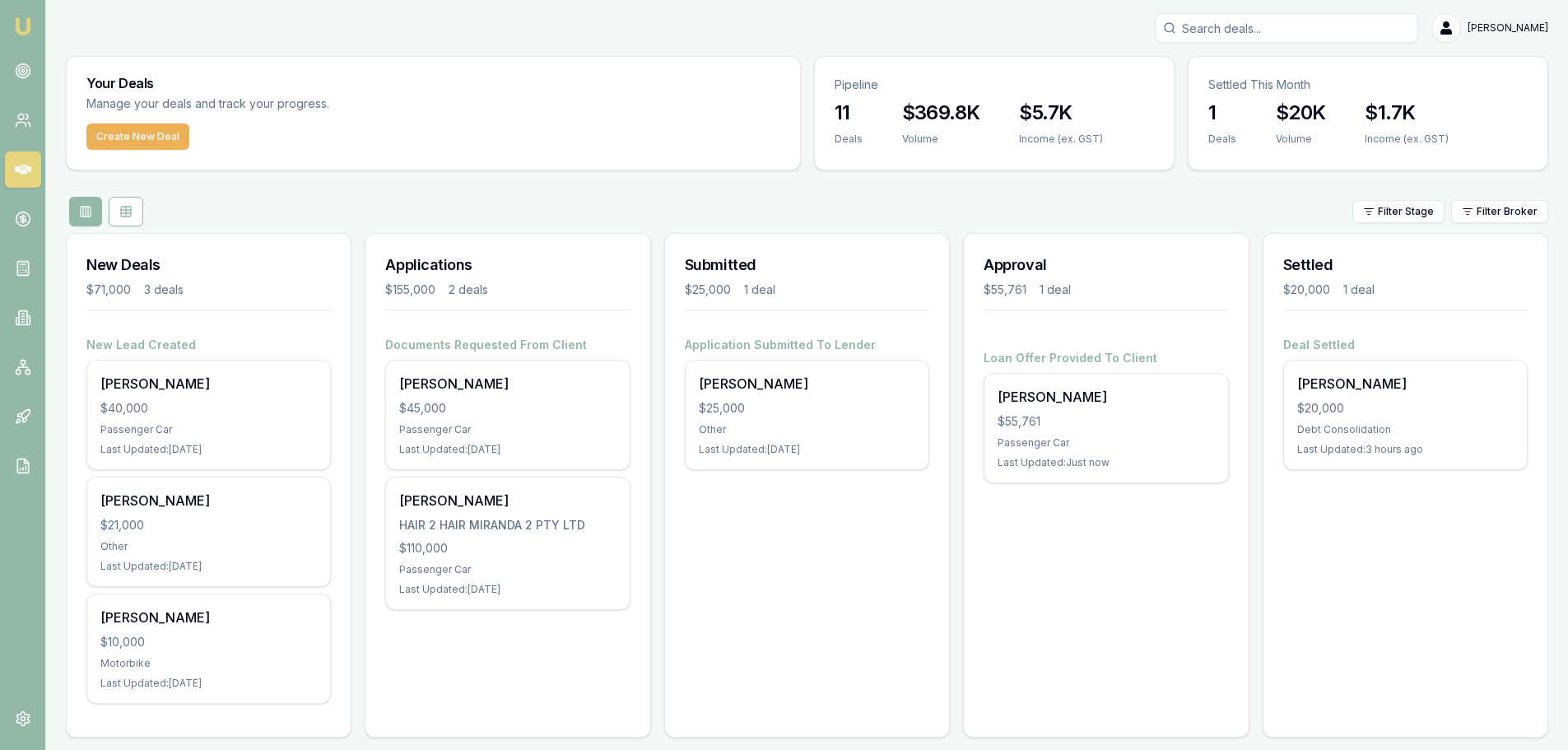
click at [1167, 593] on div "Approval $55,761 1 deal Loan Offer Provided To Client [PERSON_NAME] $55,761 Pas…" at bounding box center [1105, 485] width 286 height 505
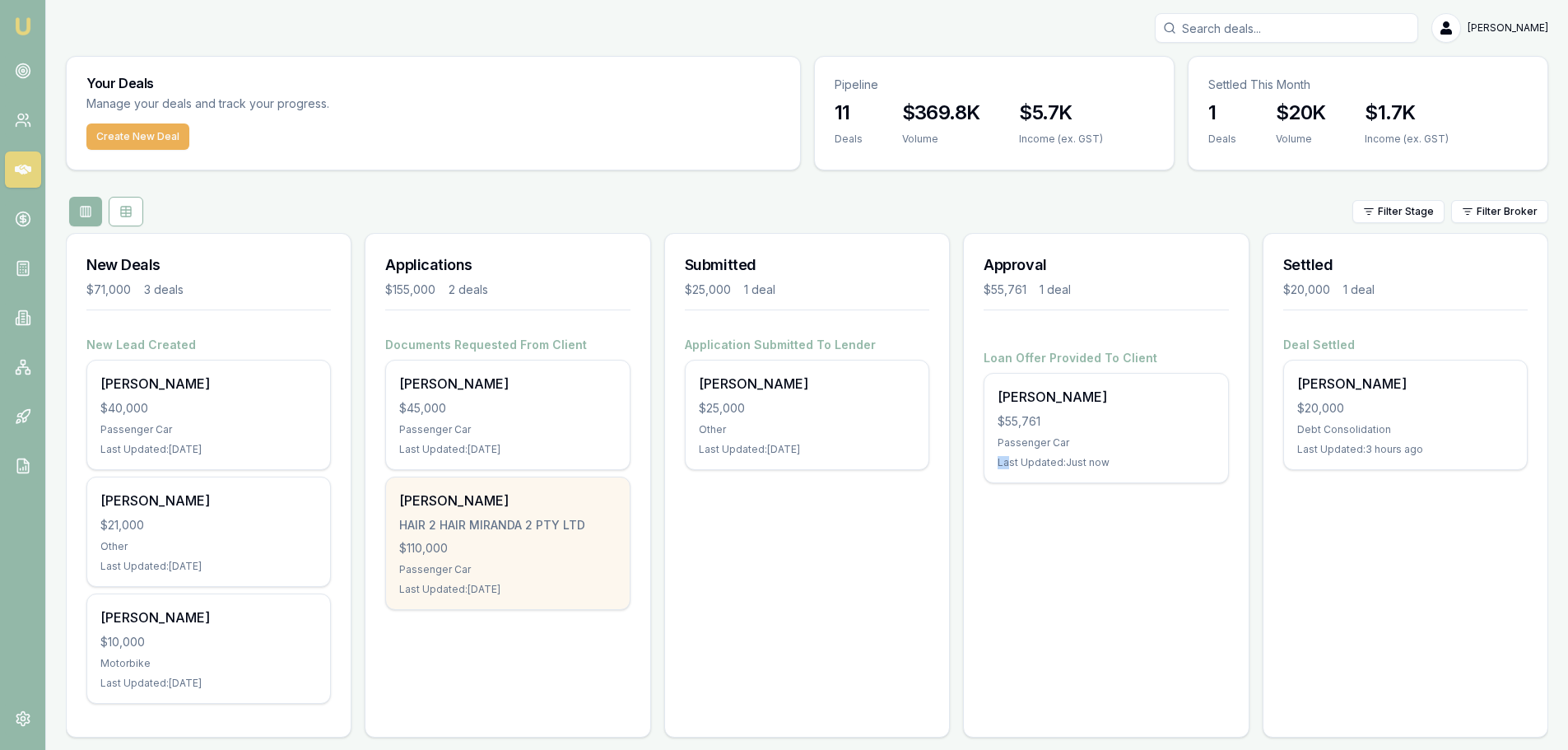
drag, startPoint x: 1006, startPoint y: 556, endPoint x: 463, endPoint y: 576, distance: 543.4
click at [801, 583] on div "New Deals $71,000 3 deals New Lead Created [PERSON_NAME] $40,000 Passenger Car …" at bounding box center [806, 492] width 1482 height 518
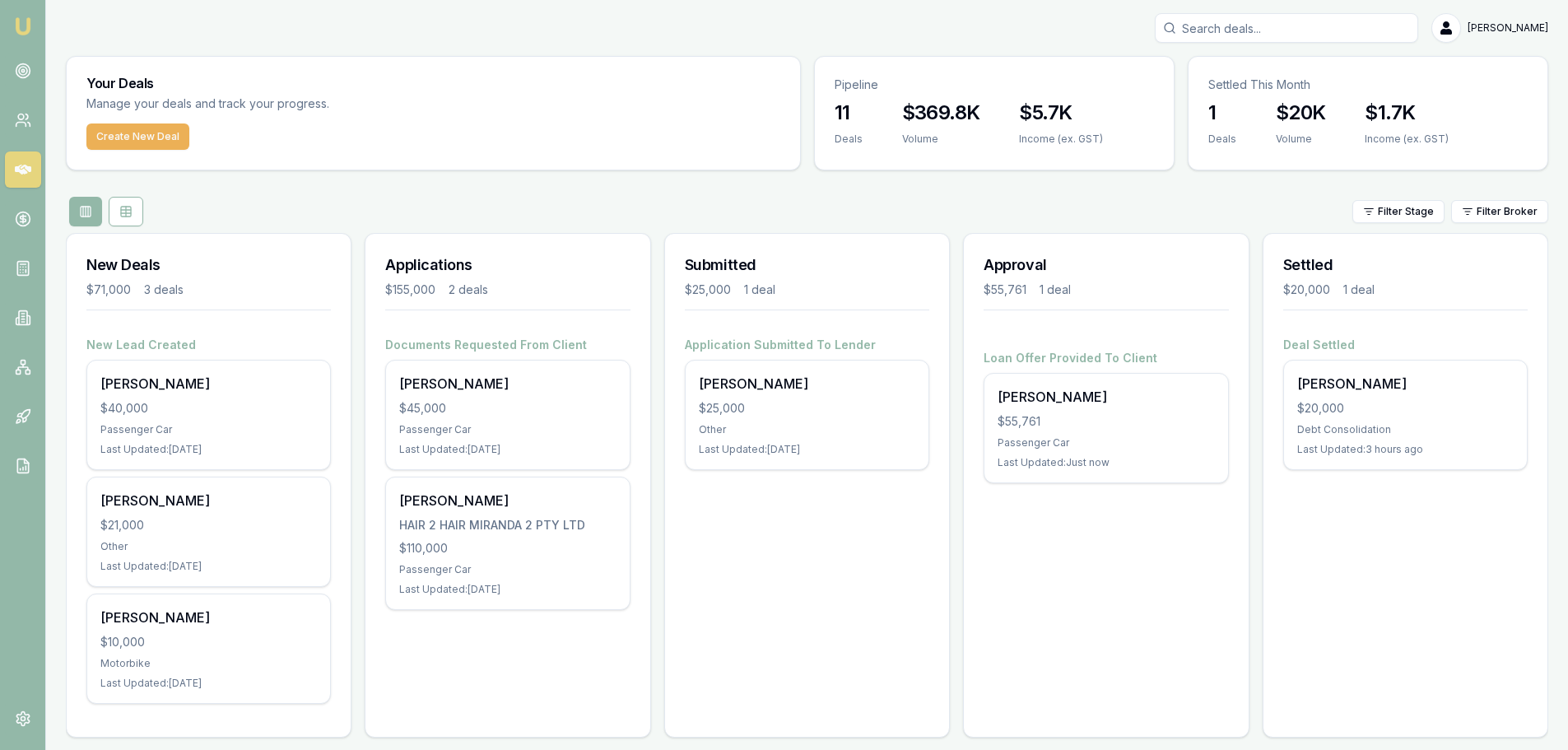
click at [186, 59] on div "Your Deals Manage your deals and track your progress." at bounding box center [434, 91] width 733 height 67
drag, startPoint x: 247, startPoint y: 55, endPoint x: 237, endPoint y: 60, distance: 11.2
click at [256, 56] on div "[PERSON_NAME] Toggle Menu Your Deals Manage your deals and track your progress.…" at bounding box center [806, 382] width 1521 height 737
click at [237, 57] on div "Your Deals Manage your deals and track your progress." at bounding box center [434, 91] width 733 height 67
drag, startPoint x: 1380, startPoint y: 105, endPoint x: 649, endPoint y: 172, distance: 734.1
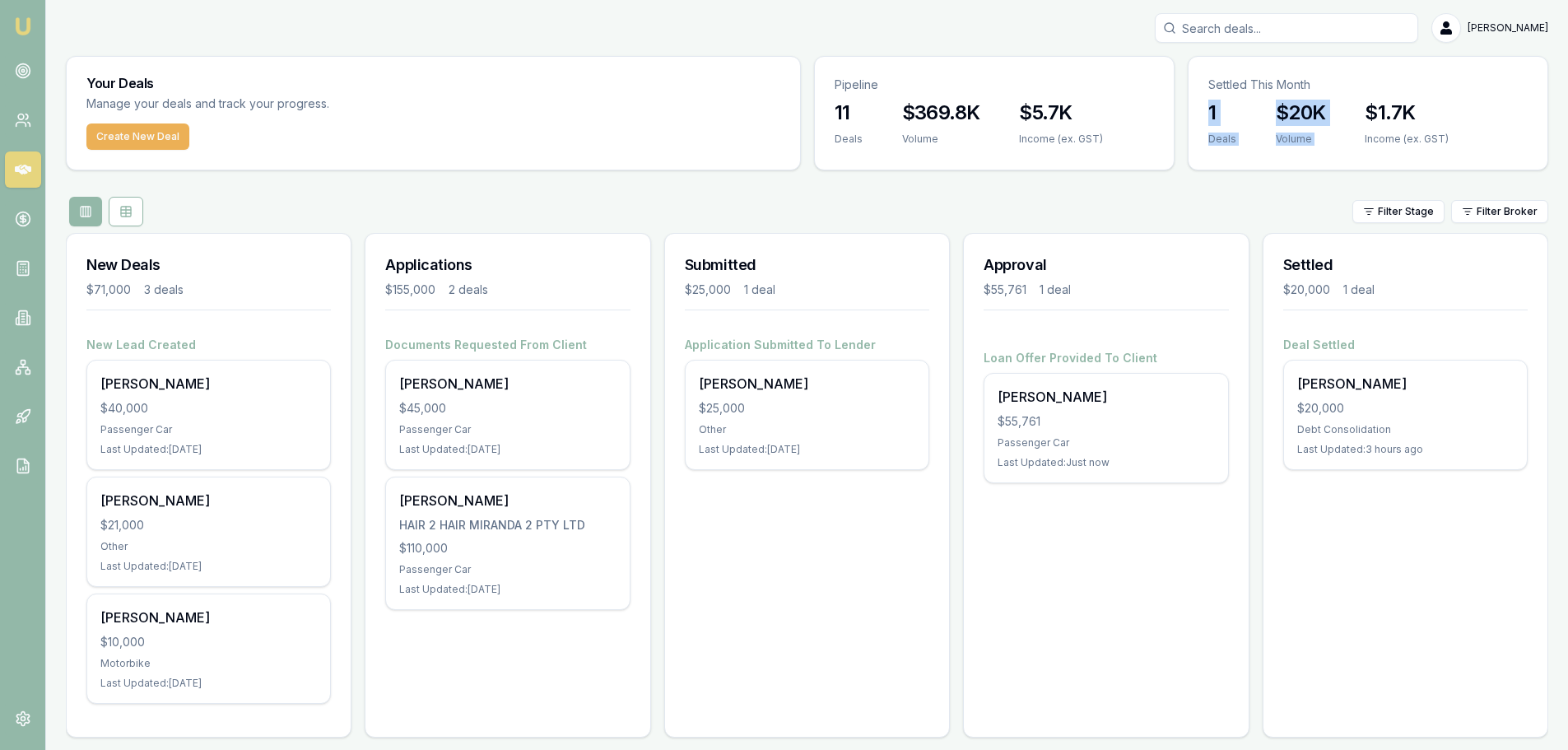
click at [1346, 124] on div "Settled This Month 1 Deals $20K Volume $1.7K Income (ex. GST)" at bounding box center [1367, 113] width 361 height 114
